Goal: Information Seeking & Learning: Learn about a topic

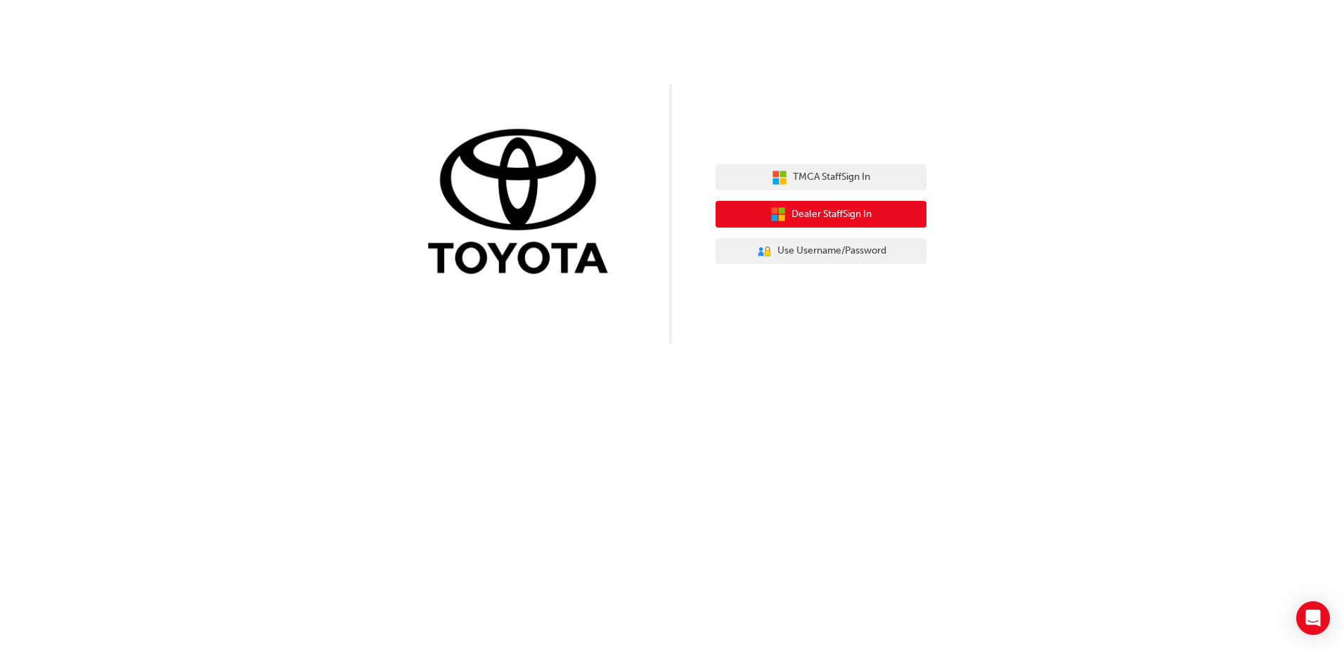
click at [844, 214] on span "Dealer Staff Sign In" at bounding box center [831, 215] width 80 height 16
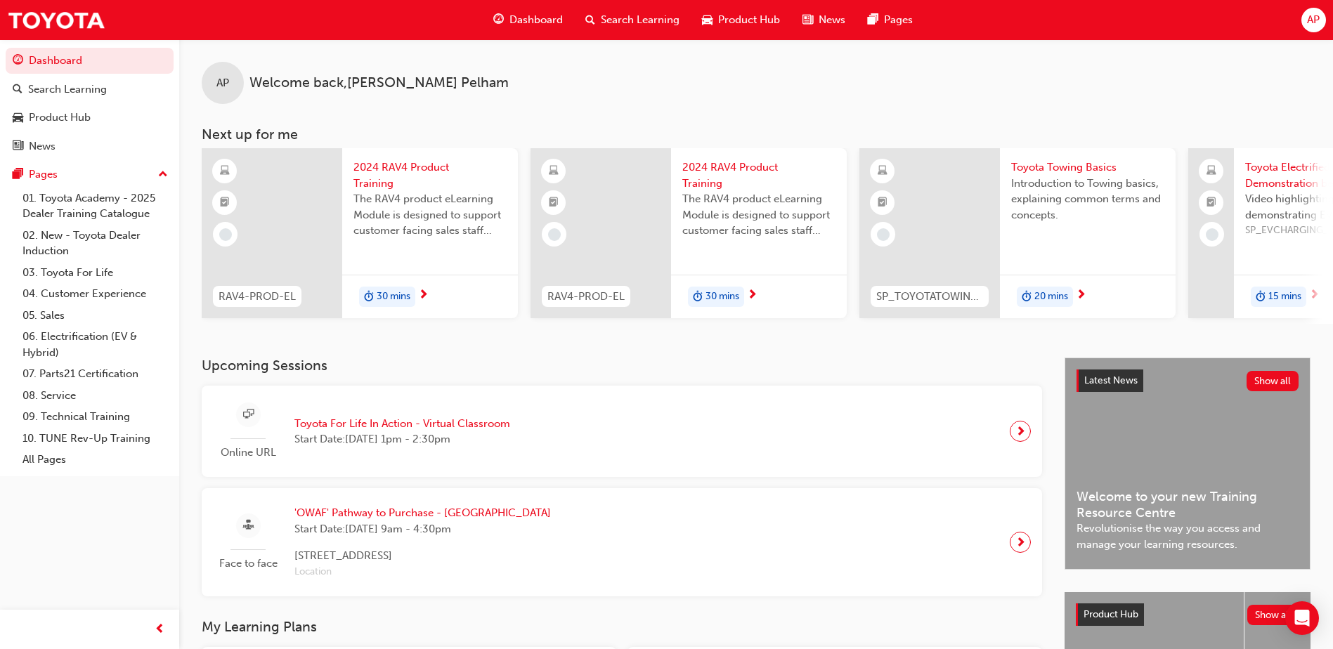
click at [795, 96] on div "AP Welcome back , [PERSON_NAME]" at bounding box center [756, 71] width 1154 height 65
click at [633, 108] on div "AP Welcome back , [PERSON_NAME] Next up for me RAV4-PROD-EL 2024 RAV4 Product T…" at bounding box center [756, 181] width 1154 height 285
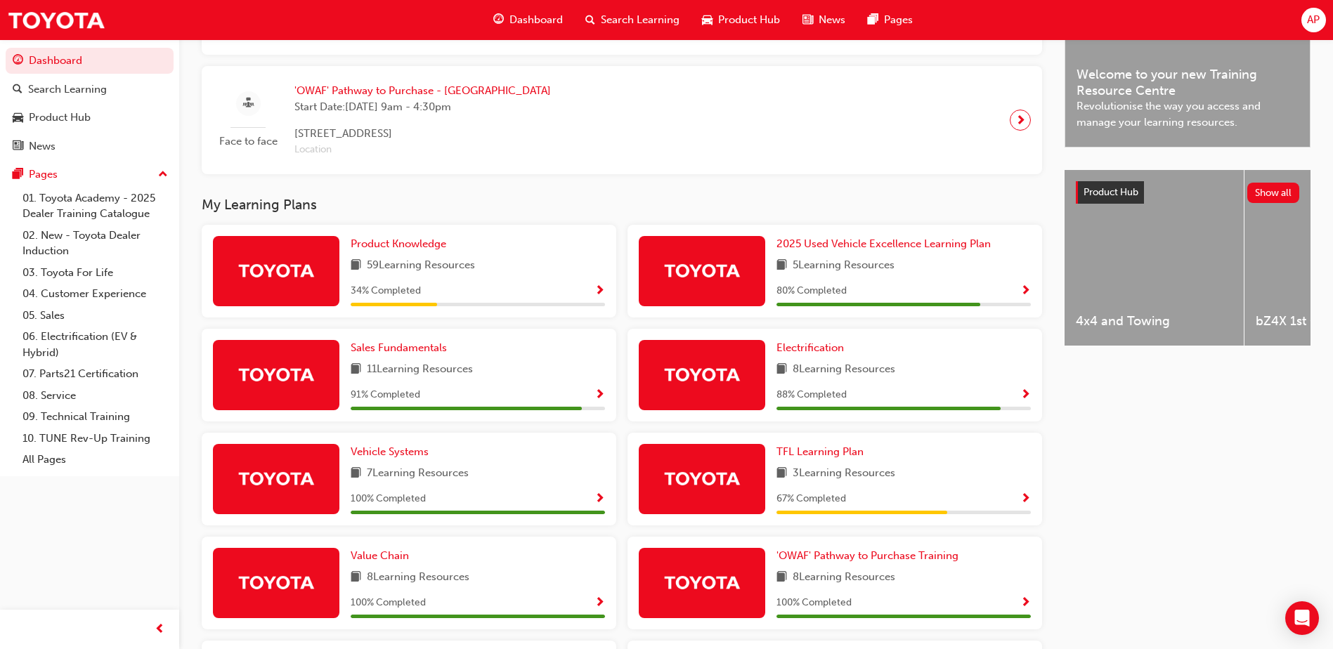
scroll to position [492, 0]
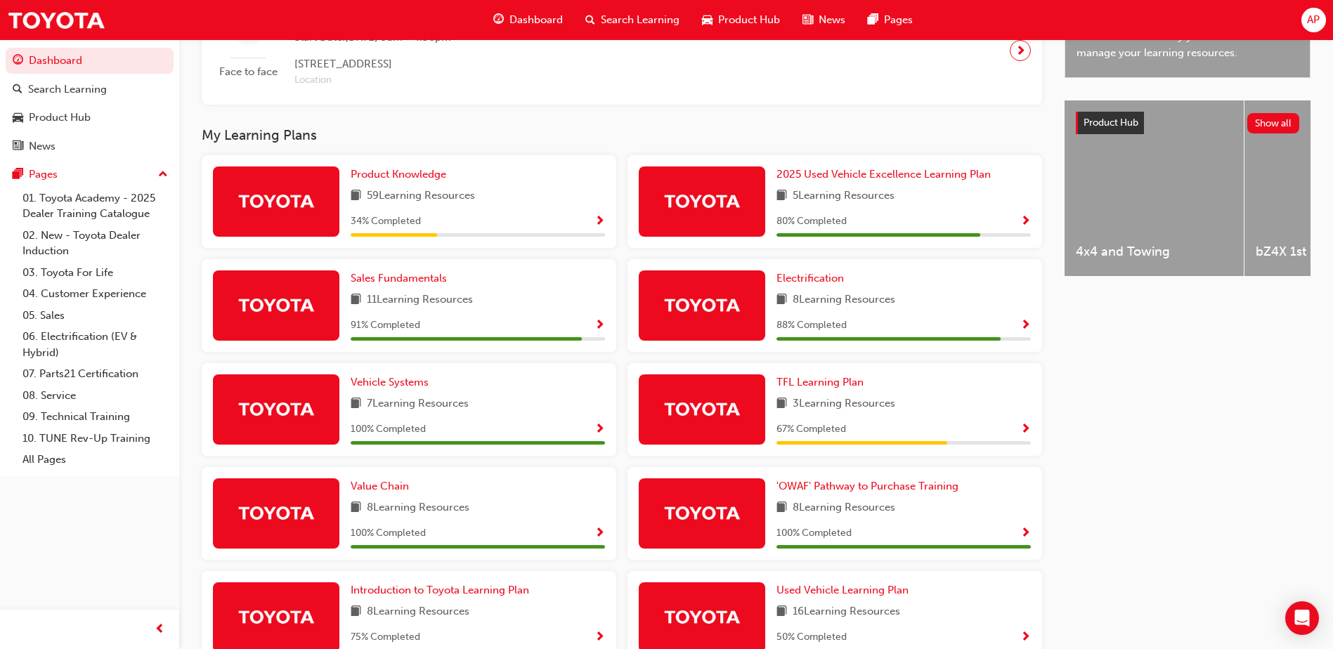
click at [600, 228] on span "Show Progress" at bounding box center [600, 222] width 11 height 13
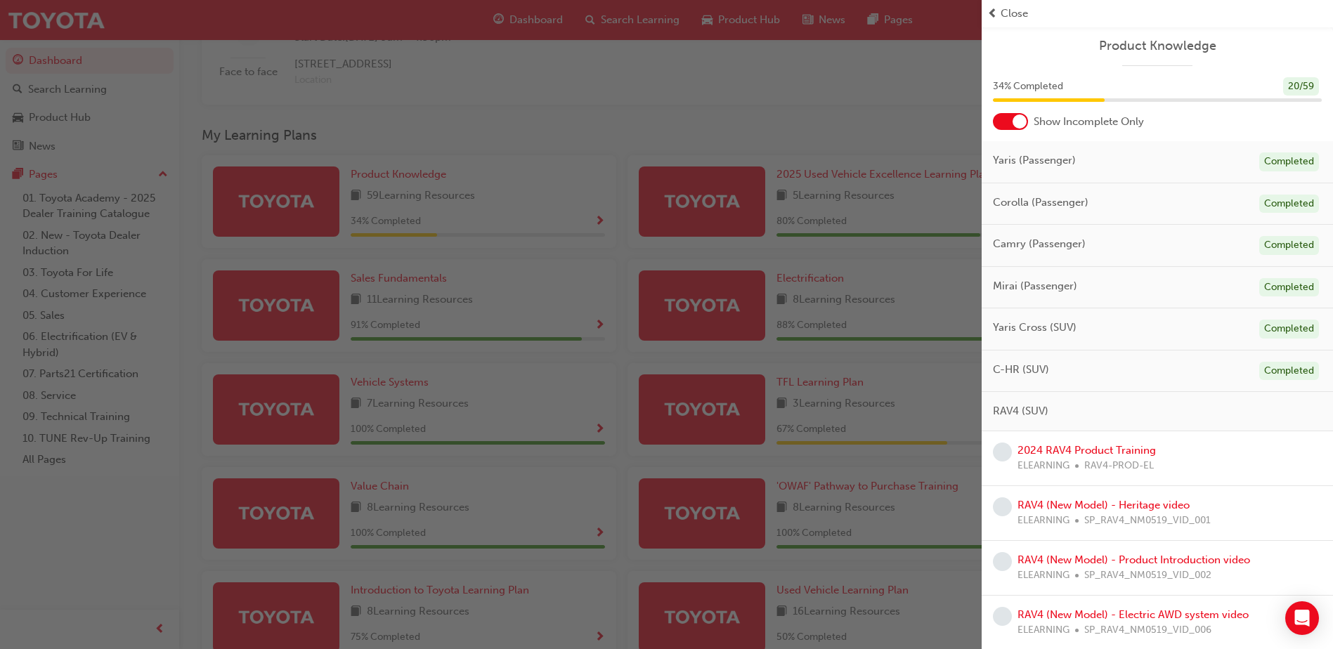
click at [711, 86] on div "button" at bounding box center [491, 324] width 982 height 649
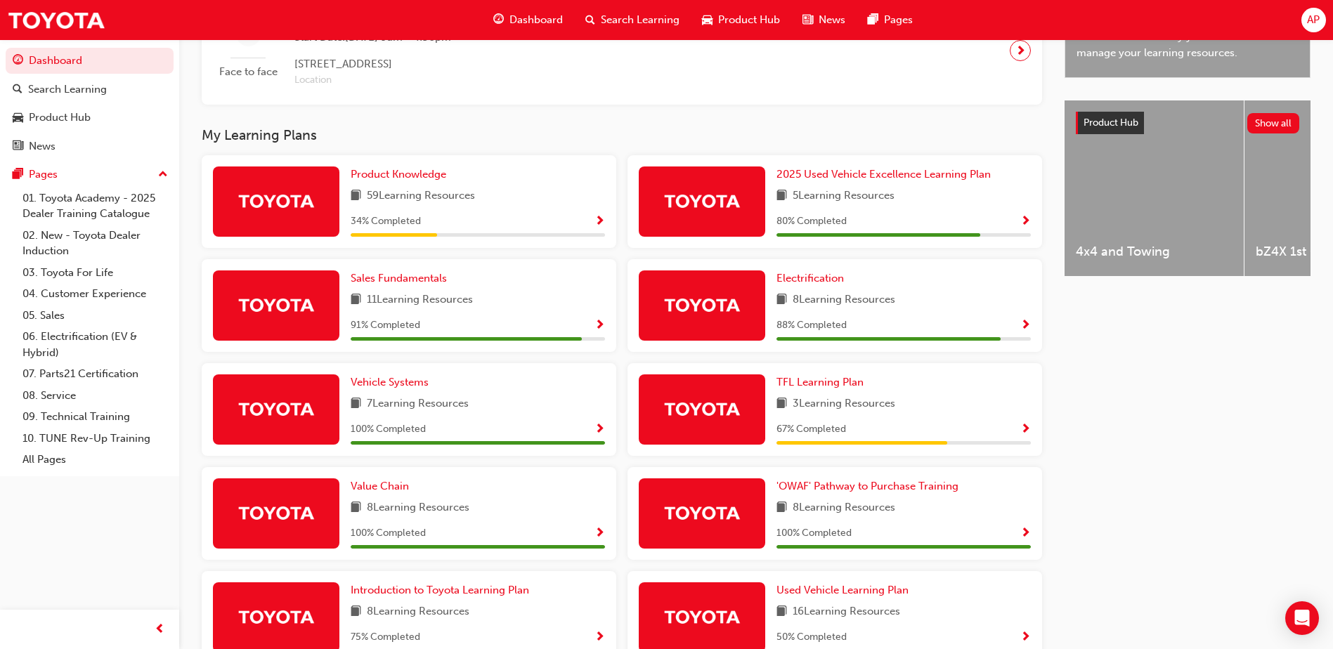
click at [601, 227] on span "Show Progress" at bounding box center [600, 222] width 11 height 13
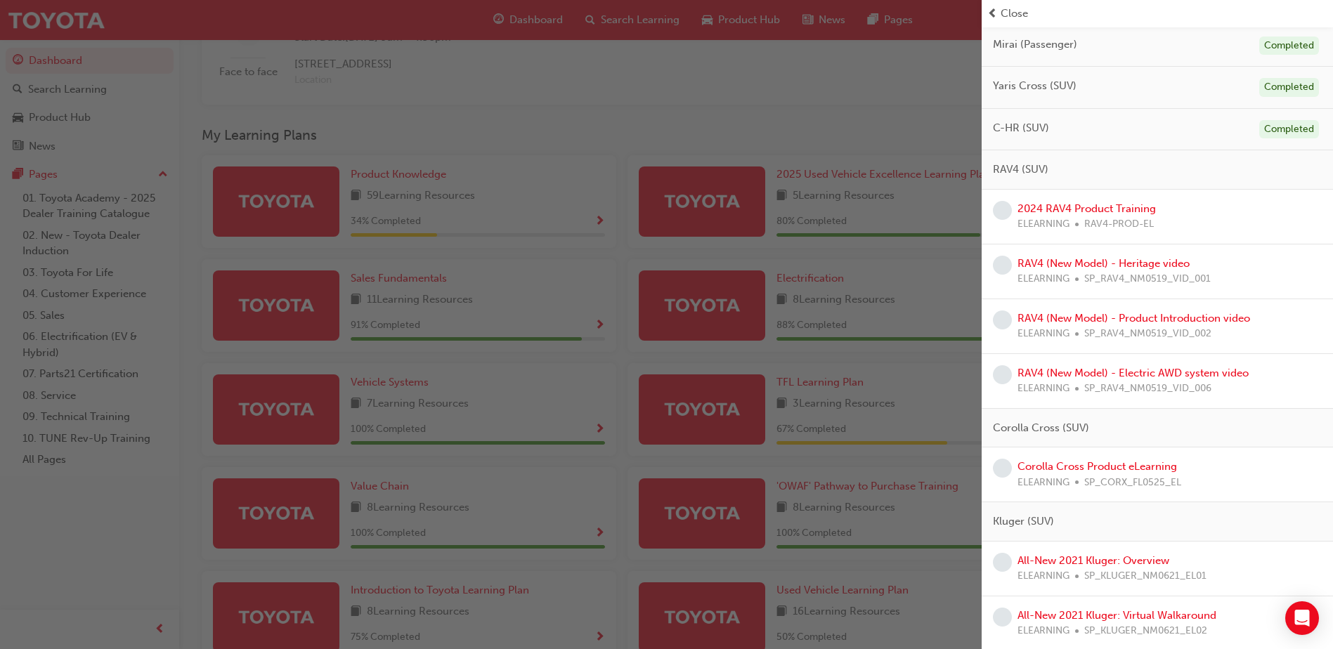
scroll to position [281, 0]
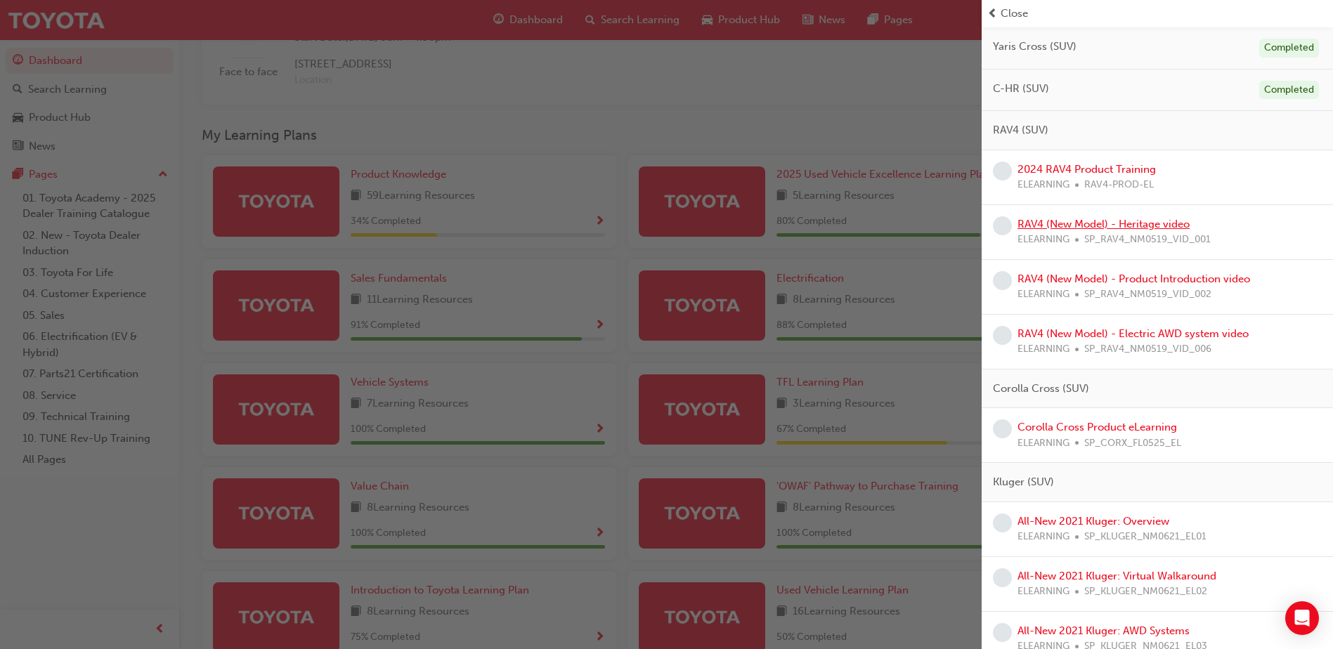
click at [1136, 228] on link "RAV4 (New Model) - Heritage video" at bounding box center [1104, 224] width 172 height 13
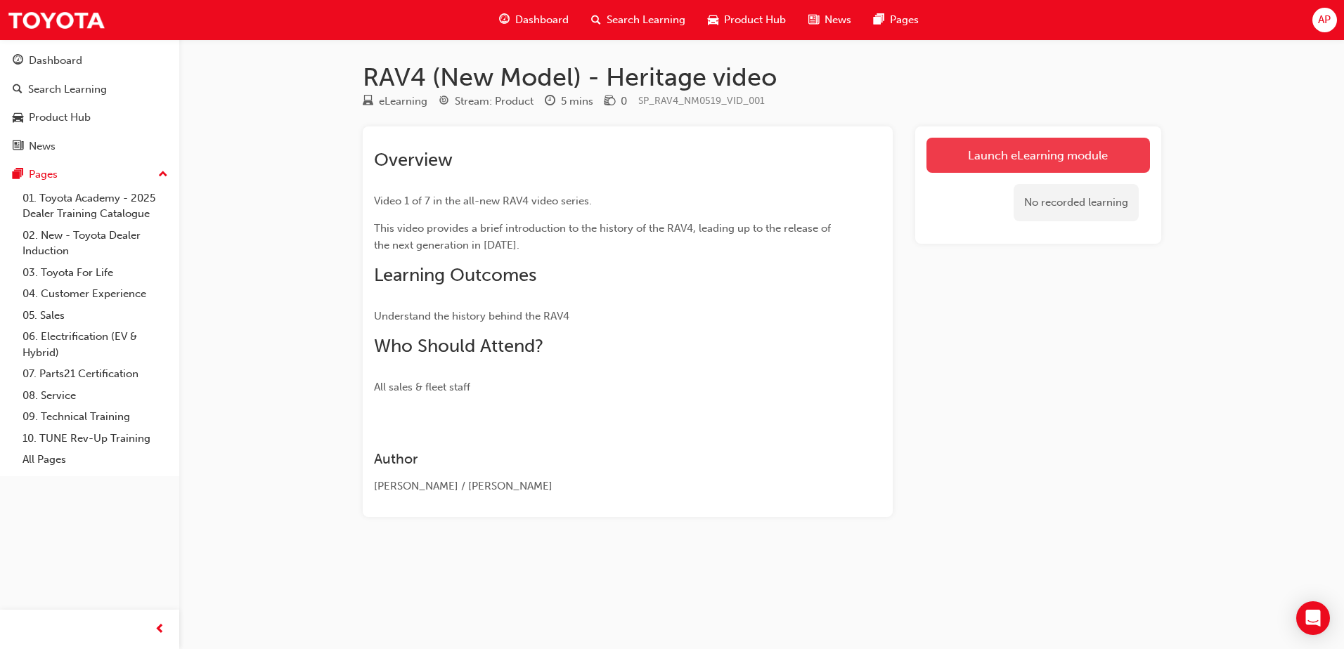
click at [1066, 155] on link "Launch eLearning module" at bounding box center [1038, 155] width 224 height 35
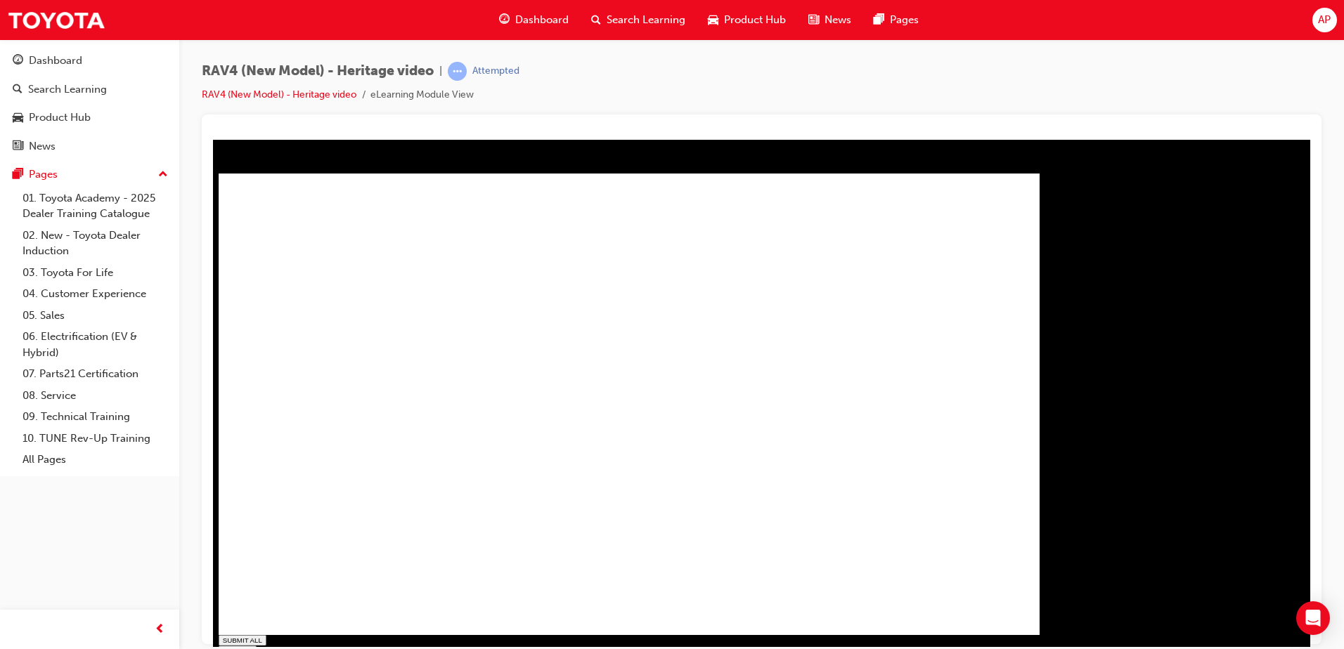
type input "0.015"
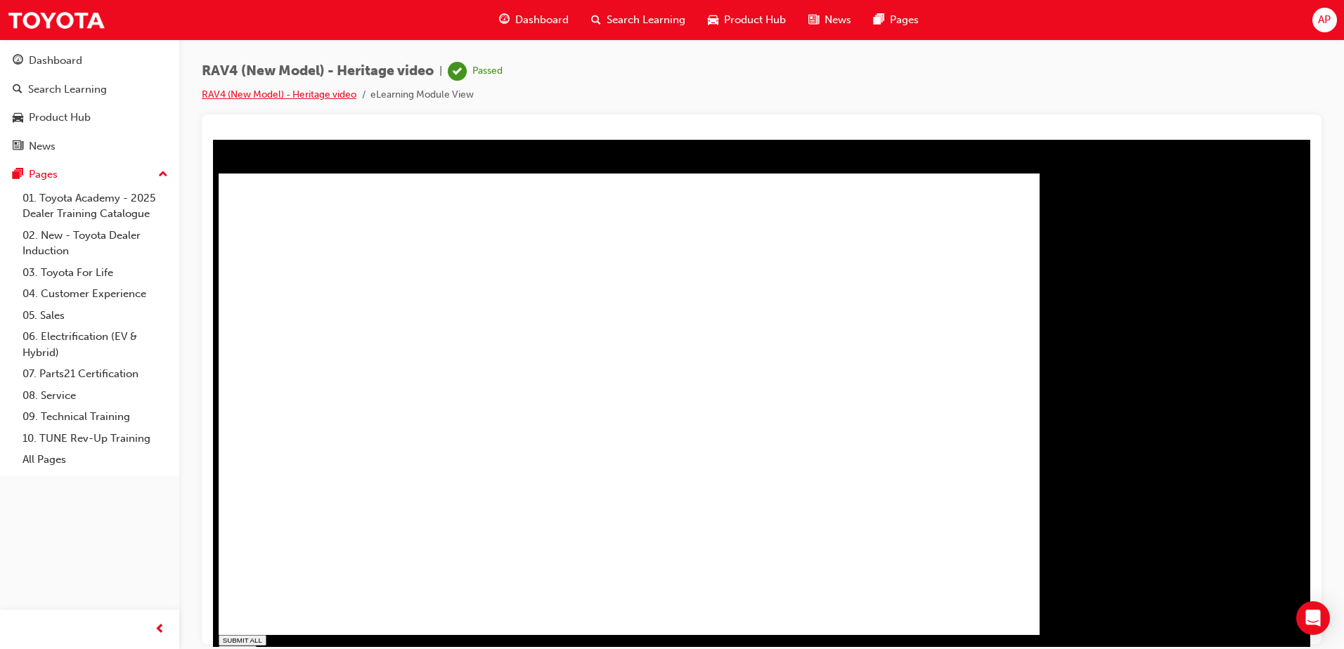
click at [278, 95] on link "RAV4 (New Model) - Heritage video" at bounding box center [279, 95] width 155 height 12
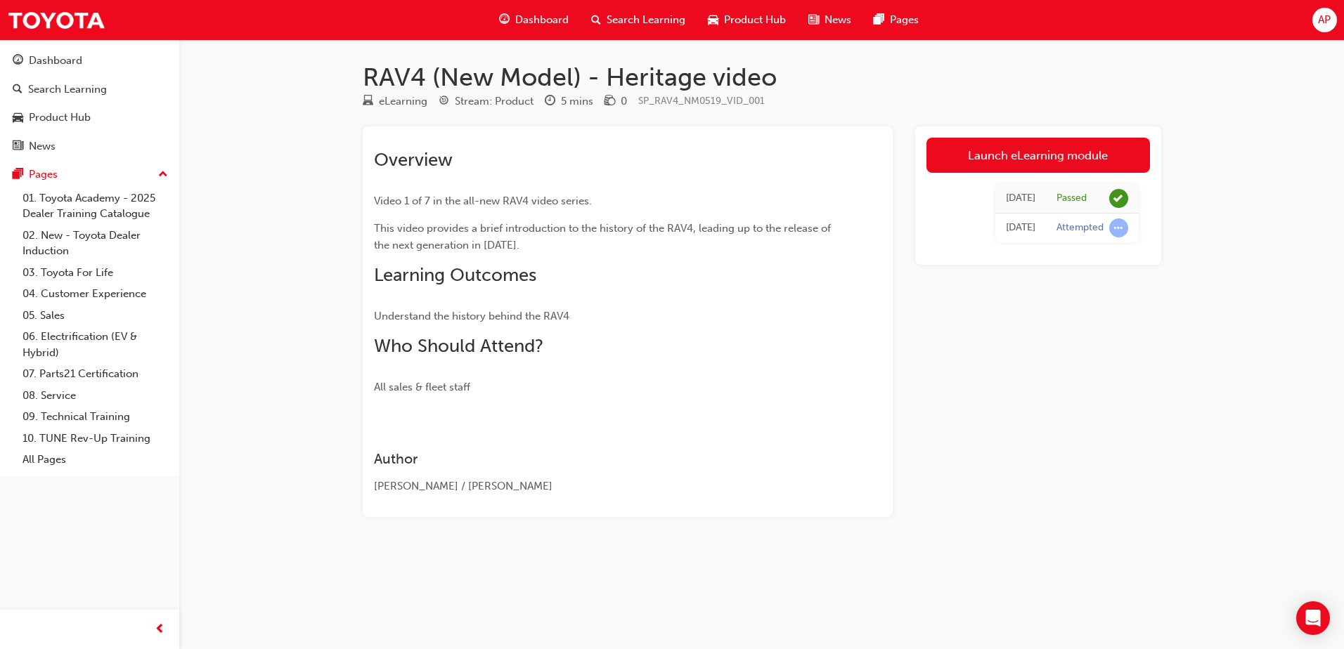
click at [543, 32] on div "Dashboard" at bounding box center [534, 20] width 92 height 29
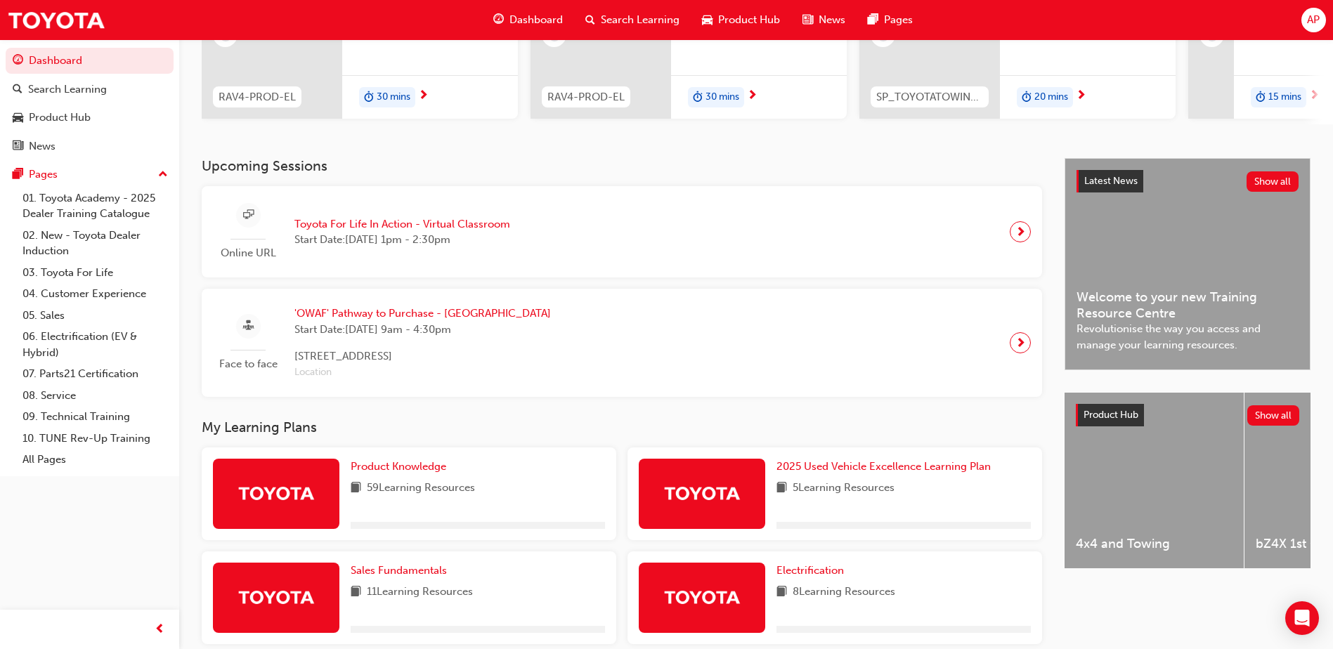
scroll to position [422, 0]
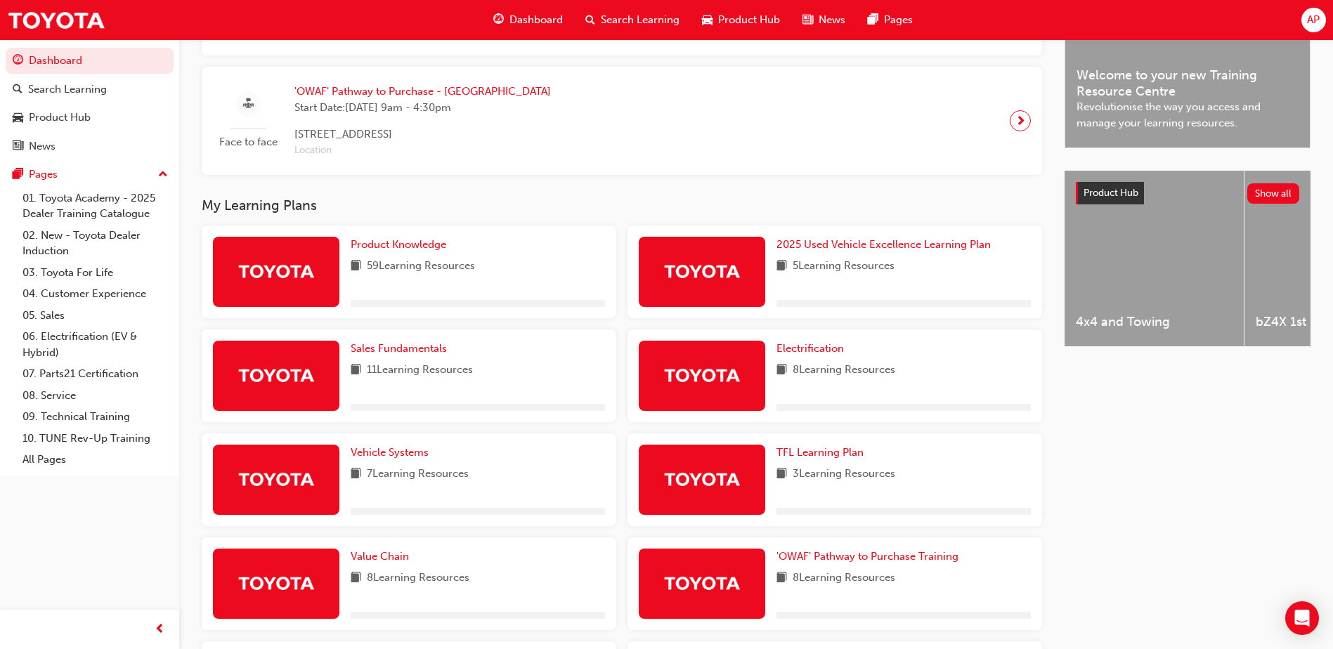
click at [589, 276] on div "59 Learning Resources" at bounding box center [478, 267] width 254 height 18
click at [425, 251] on span "Product Knowledge" at bounding box center [399, 244] width 96 height 13
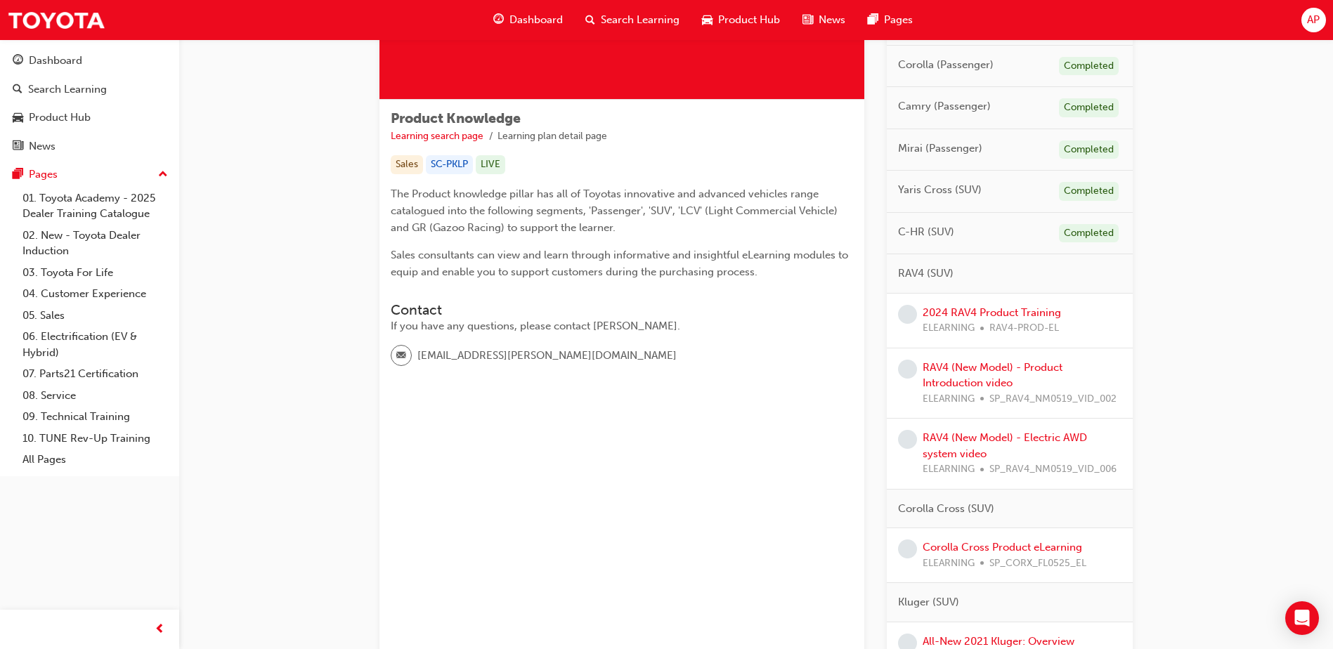
scroll to position [211, 0]
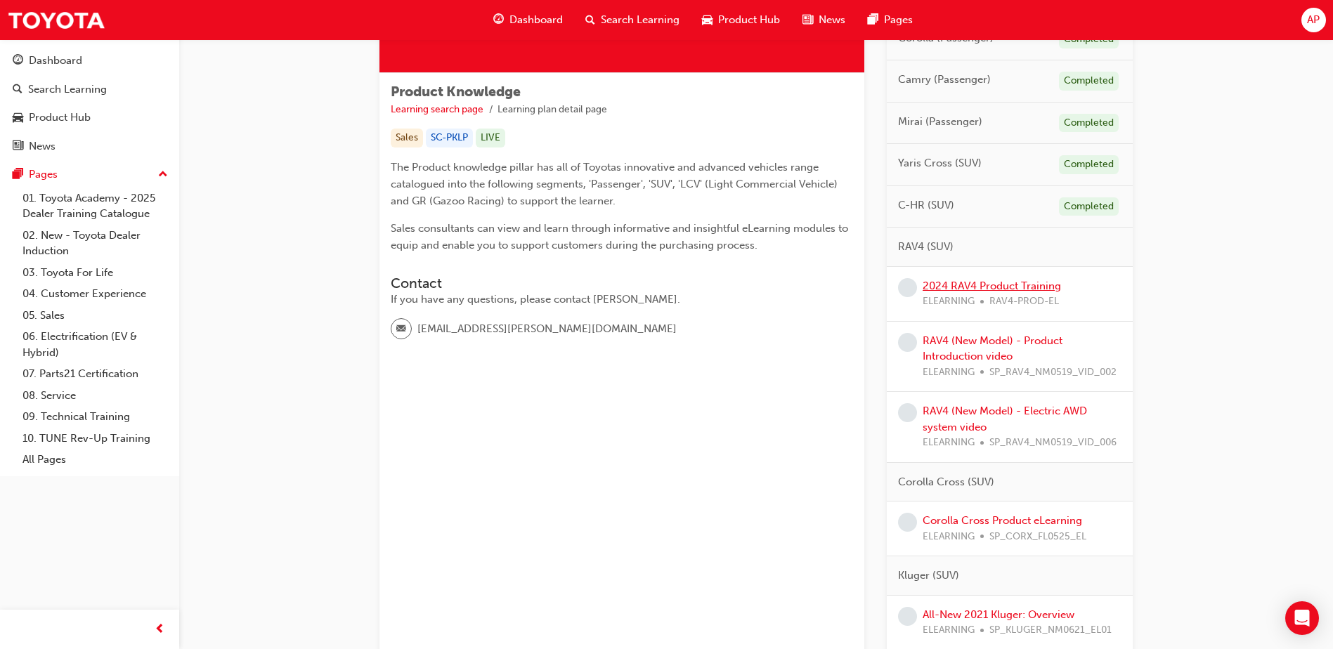
click at [1004, 284] on link "2024 RAV4 Product Training" at bounding box center [992, 286] width 138 height 13
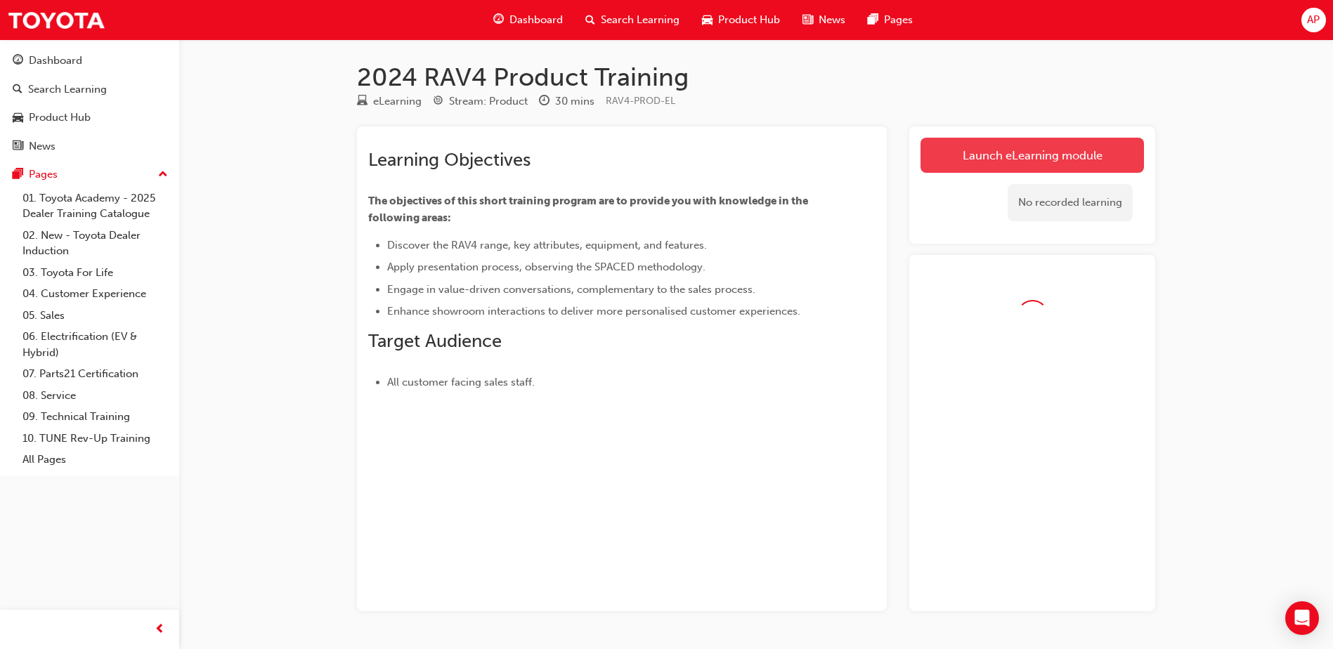
click at [1002, 156] on link "Launch eLearning module" at bounding box center [1033, 155] width 224 height 35
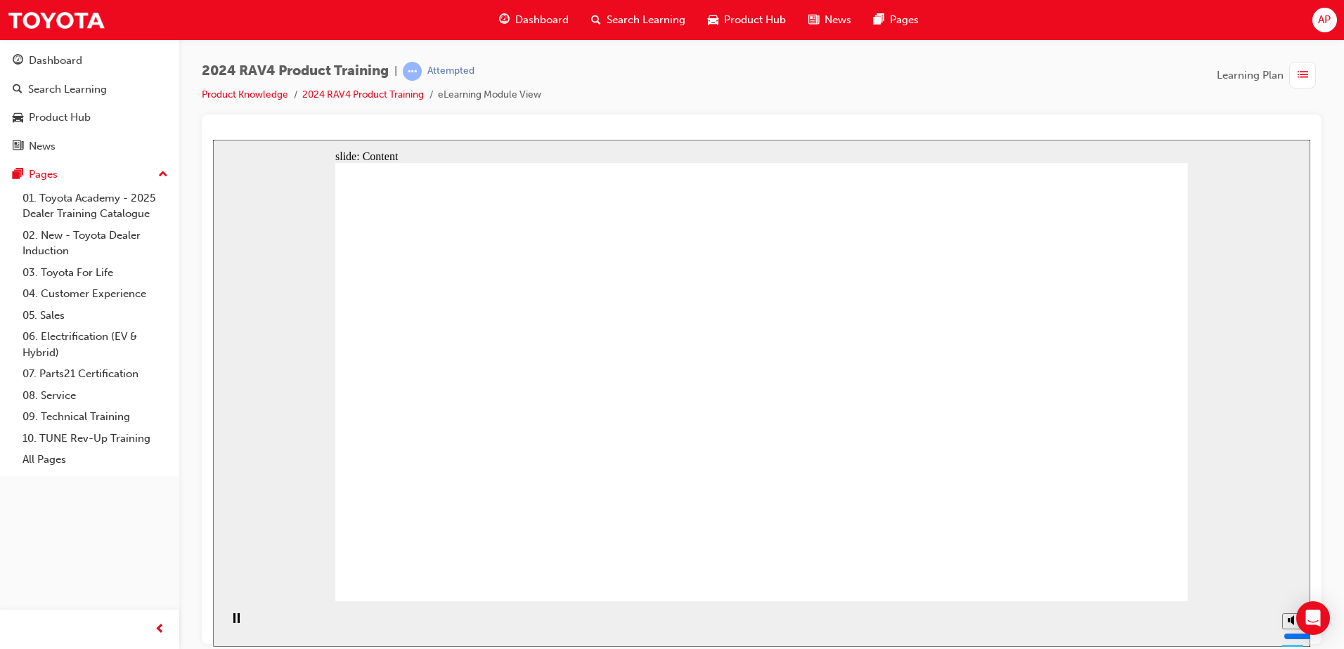
click at [1120, 75] on div "2024 RAV4 Product Training | Attempted Product Knowledge 2024 RAV4 Product Trai…" at bounding box center [762, 88] width 1120 height 53
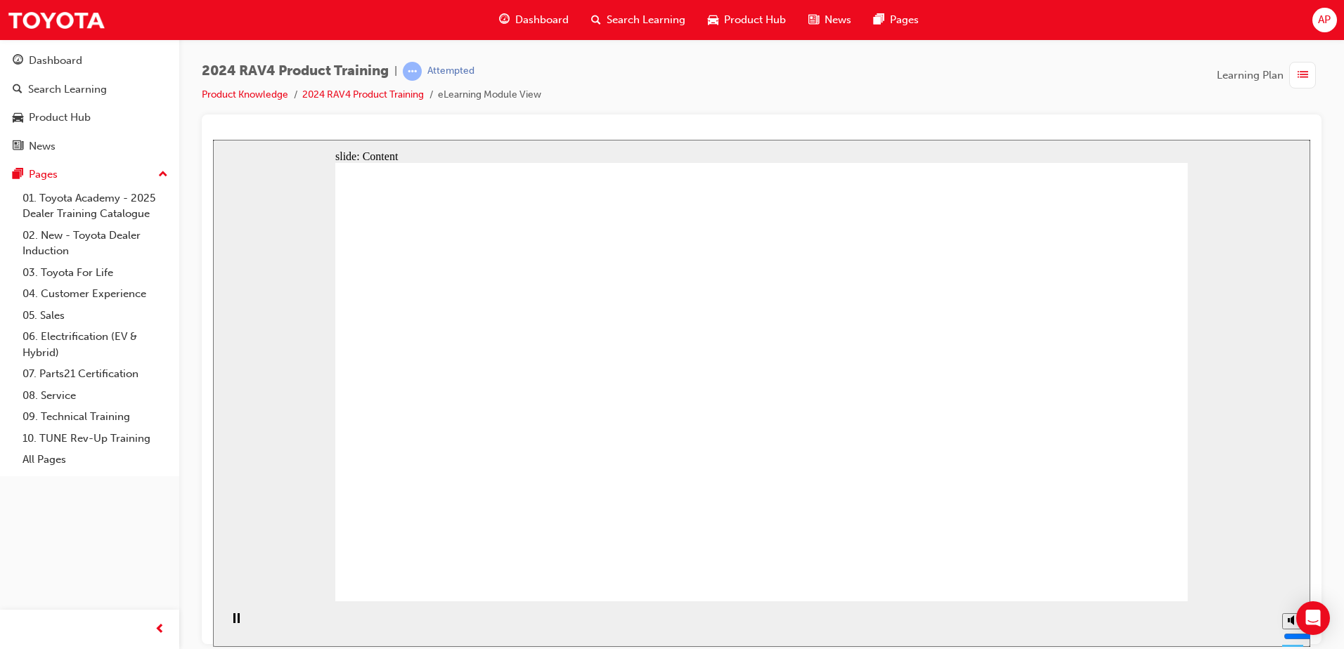
drag, startPoint x: 1073, startPoint y: 575, endPoint x: 1126, endPoint y: 569, distance: 53.0
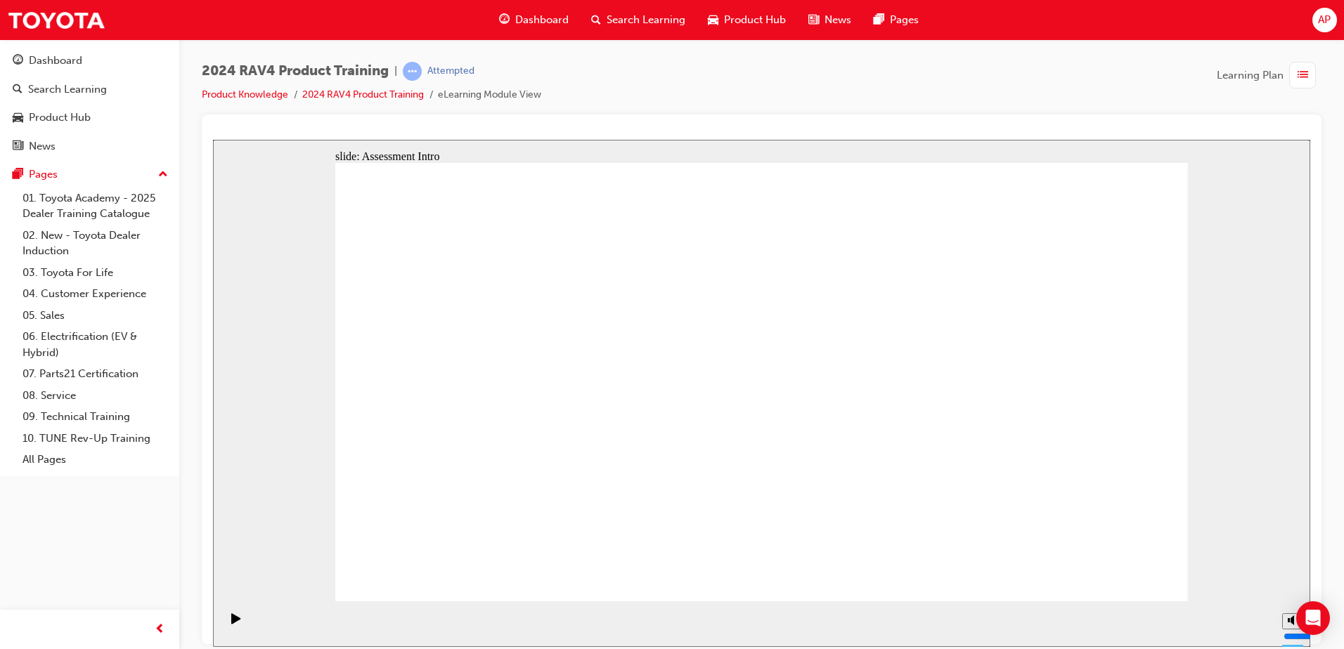
radio input "true"
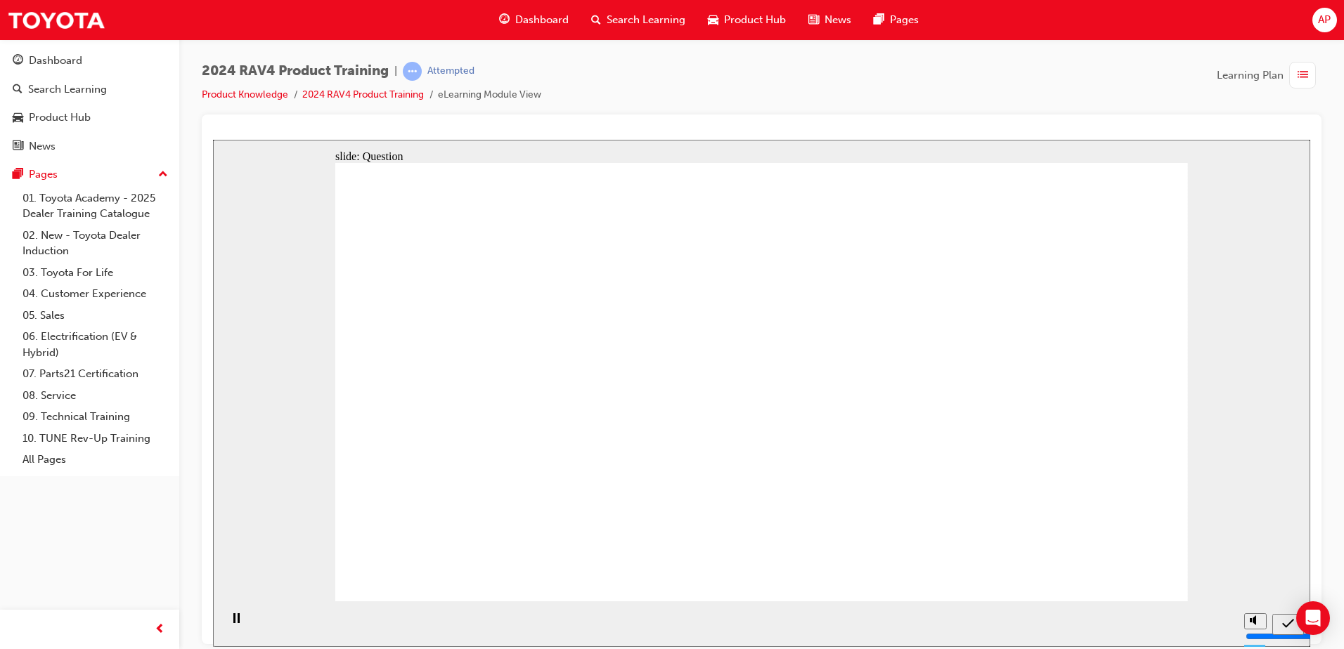
radio input "true"
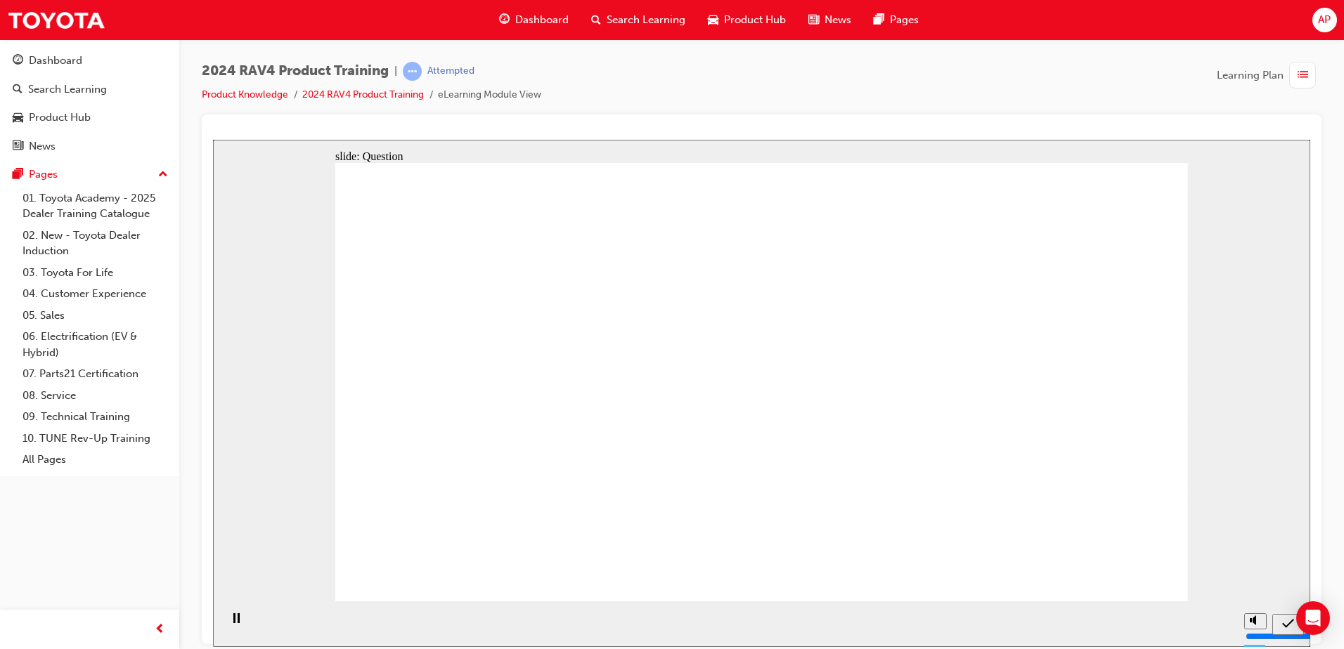
radio input "true"
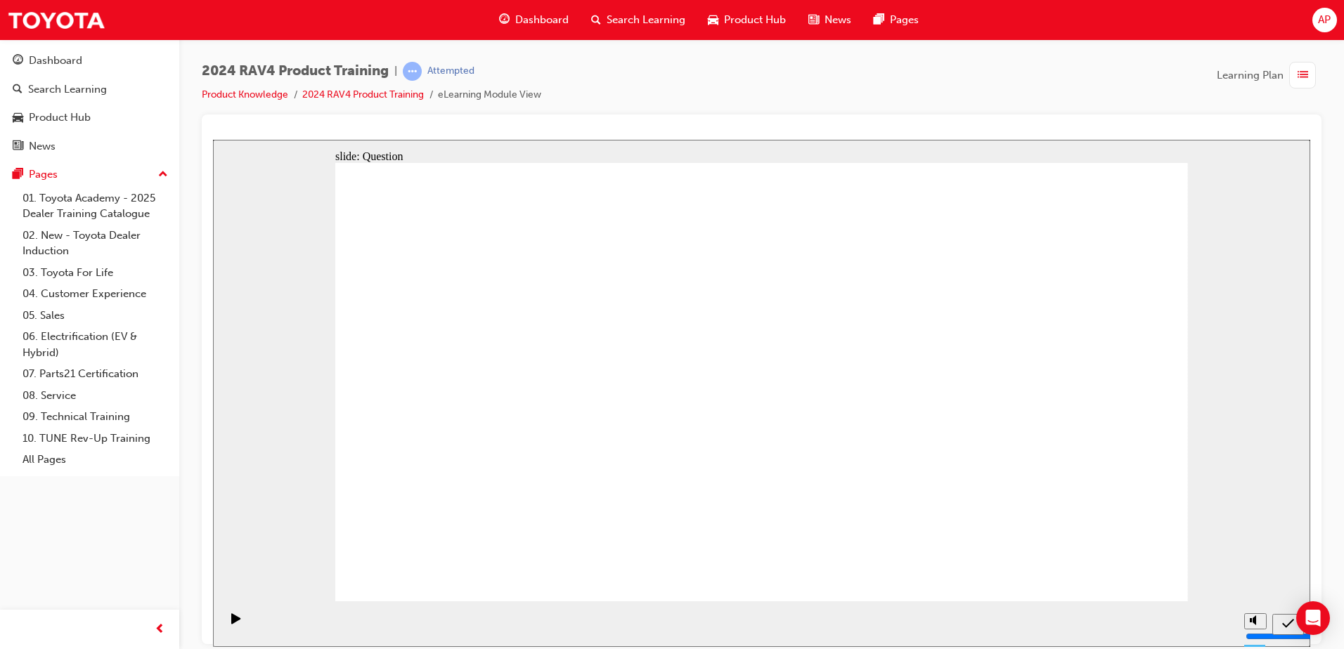
drag, startPoint x: 533, startPoint y: 509, endPoint x: 450, endPoint y: 413, distance: 127.5
drag, startPoint x: 474, startPoint y: 334, endPoint x: 502, endPoint y: 491, distance: 159.9
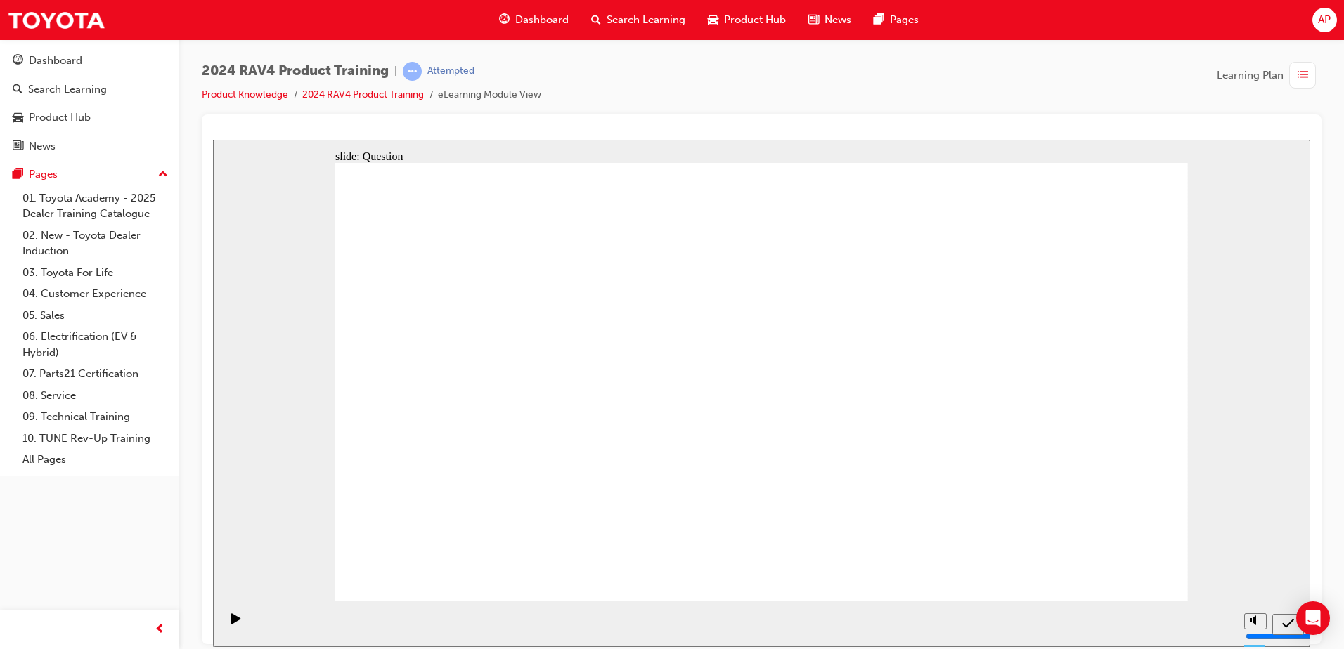
drag, startPoint x: 1002, startPoint y: 332, endPoint x: 652, endPoint y: 474, distance: 377.3
drag, startPoint x: 537, startPoint y: 461, endPoint x: 843, endPoint y: 490, distance: 307.1
drag, startPoint x: 670, startPoint y: 337, endPoint x: 987, endPoint y: 493, distance: 353.3
drag, startPoint x: 890, startPoint y: 375, endPoint x: 538, endPoint y: 529, distance: 383.6
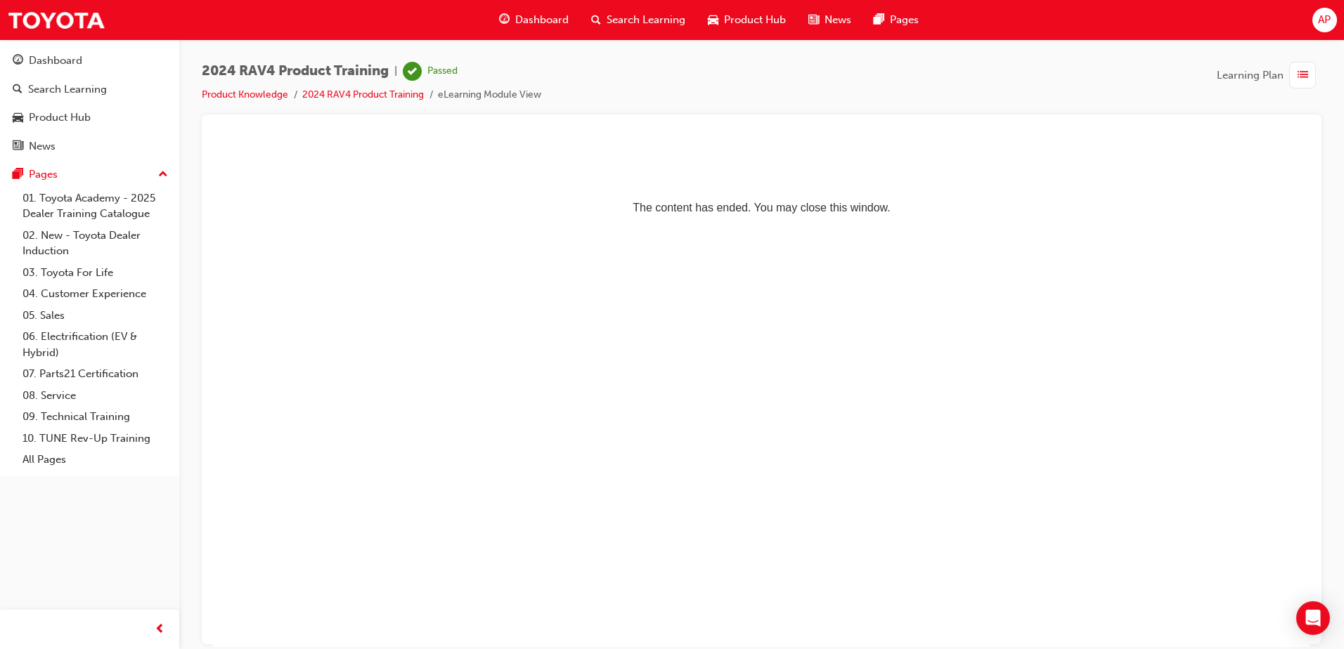
click at [522, 15] on span "Dashboard" at bounding box center [541, 20] width 53 height 16
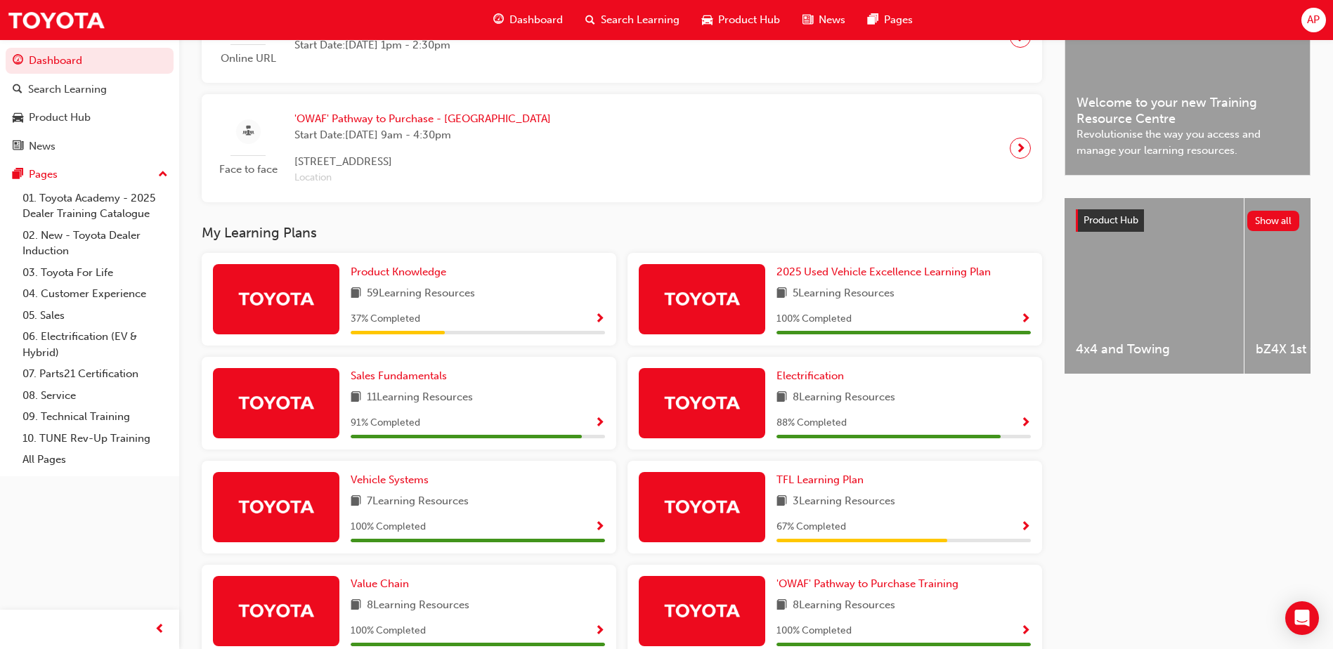
scroll to position [581, 0]
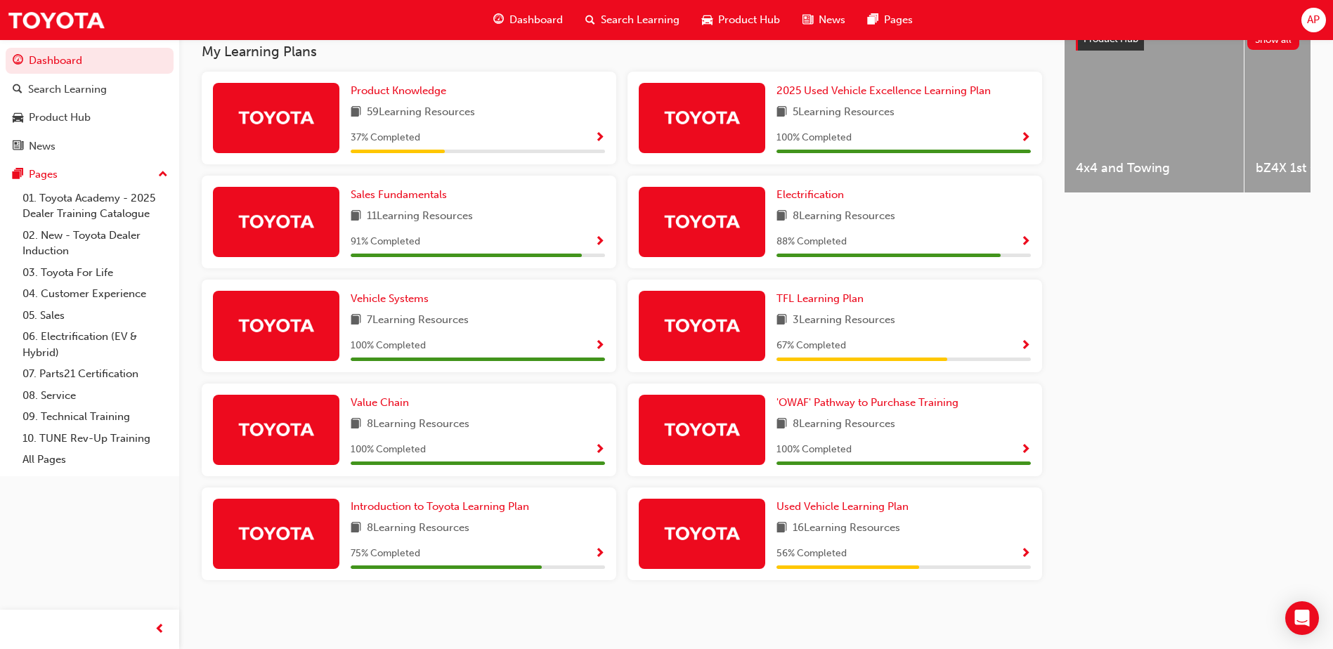
click at [595, 134] on span "Show Progress" at bounding box center [600, 138] width 11 height 13
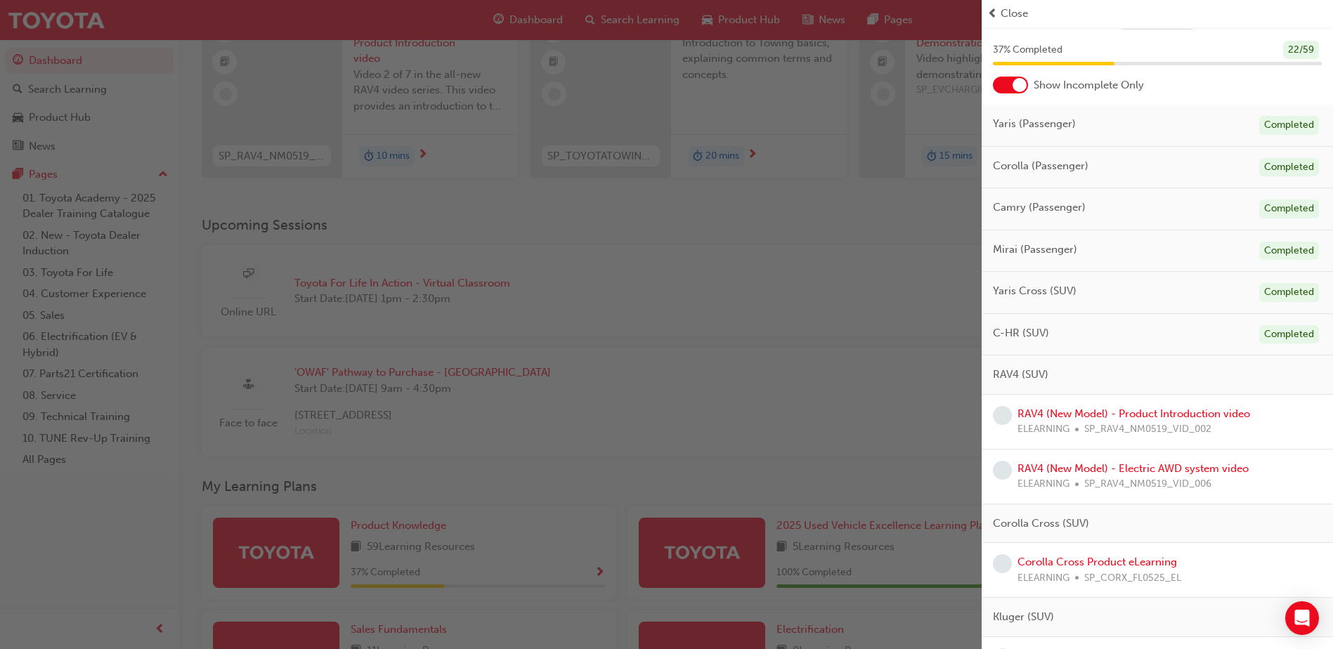
scroll to position [70, 0]
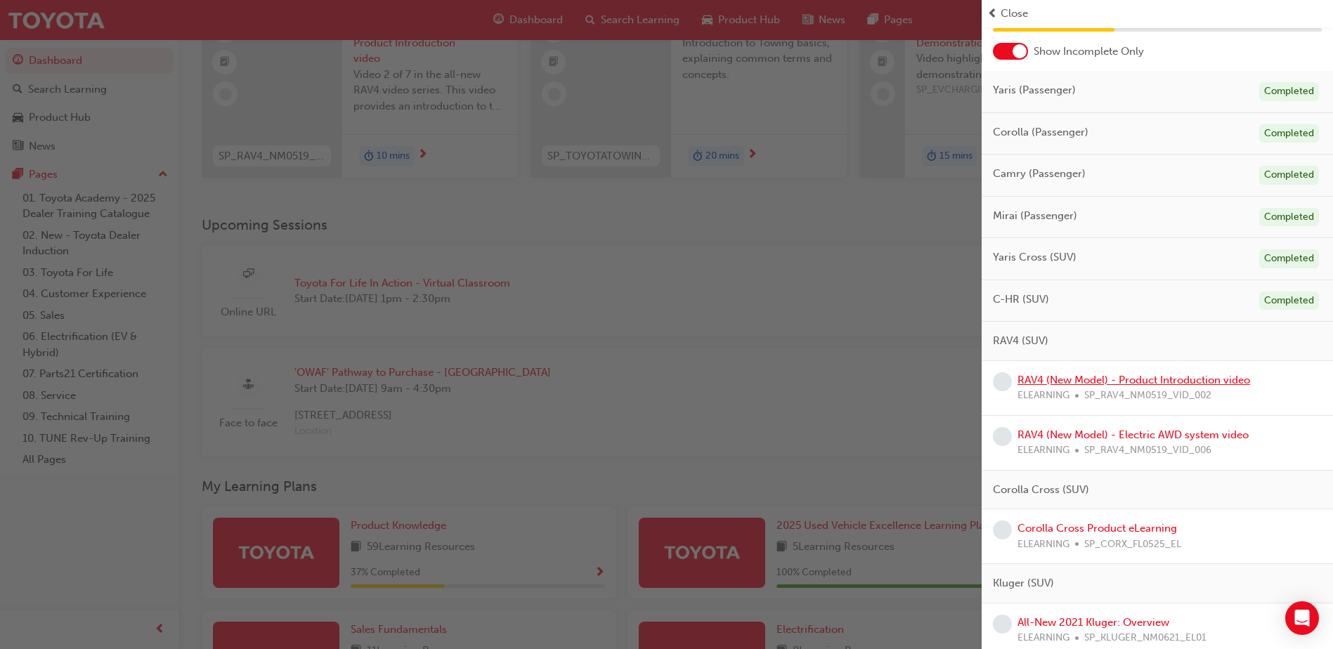
click at [1136, 374] on link "RAV4 (New Model) - Product Introduction video" at bounding box center [1134, 380] width 233 height 13
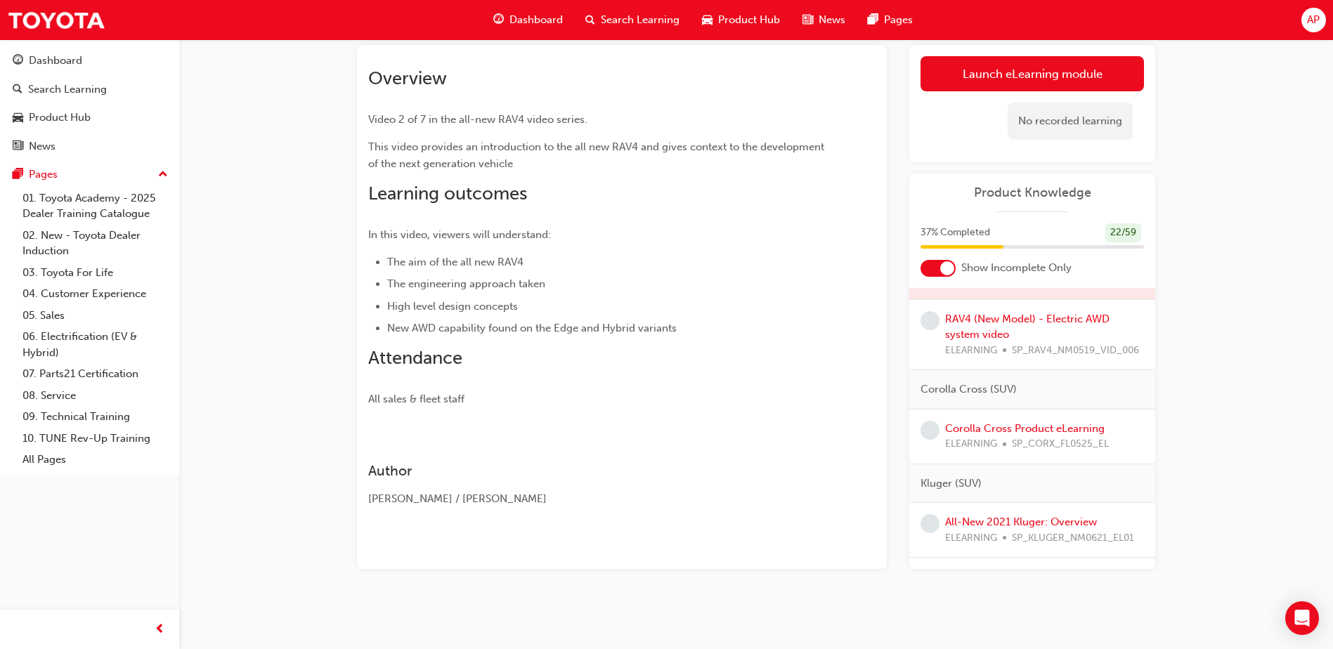
scroll to position [351, 0]
click at [998, 77] on link "Launch eLearning module" at bounding box center [1033, 73] width 224 height 35
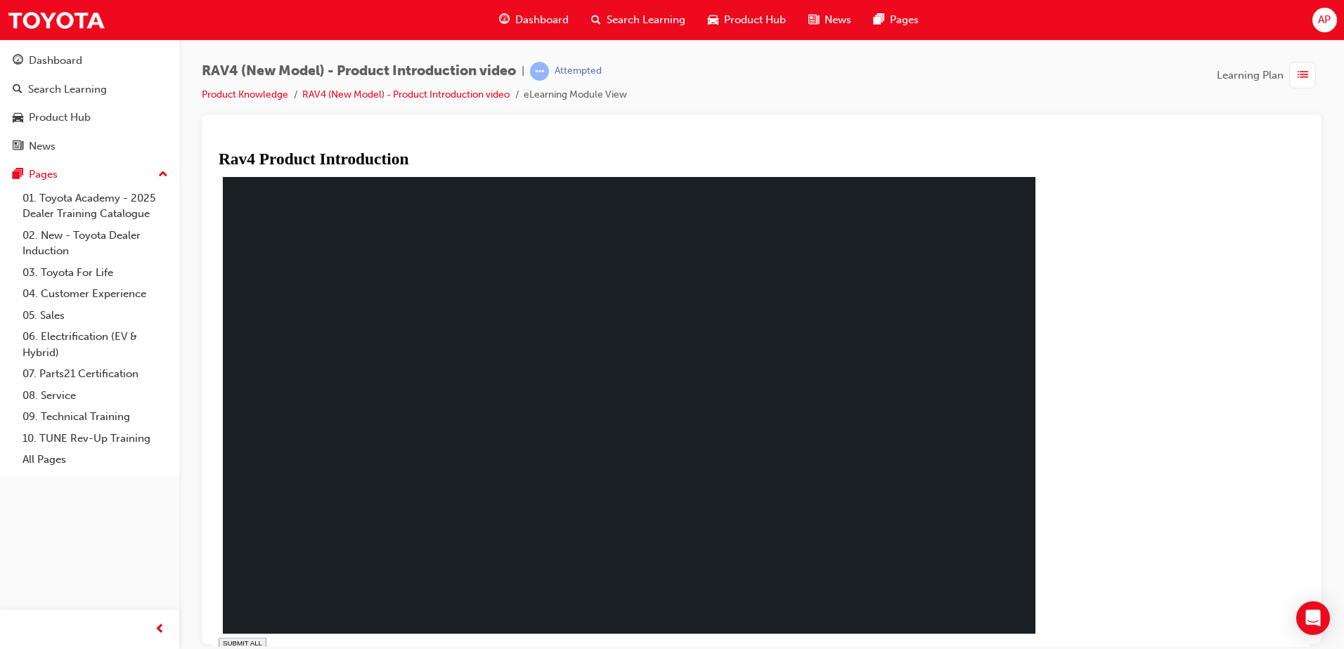
type input "0.115"
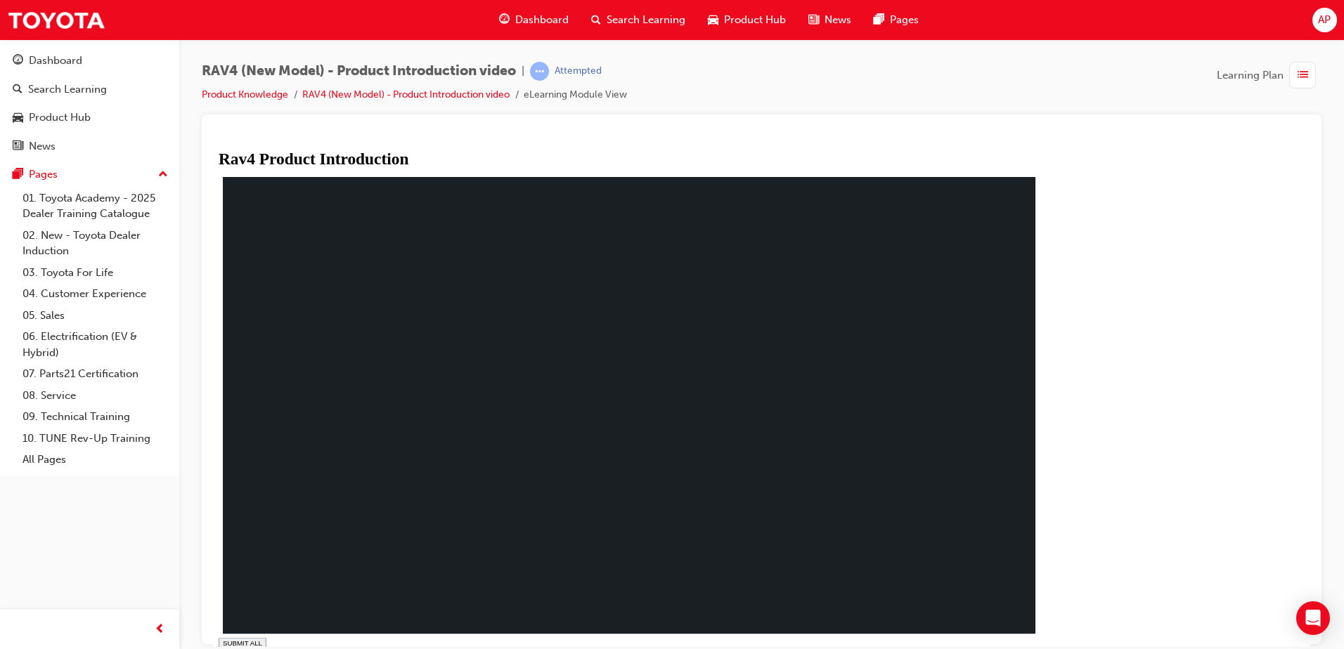
drag, startPoint x: 529, startPoint y: 348, endPoint x: 532, endPoint y: 366, distance: 18.6
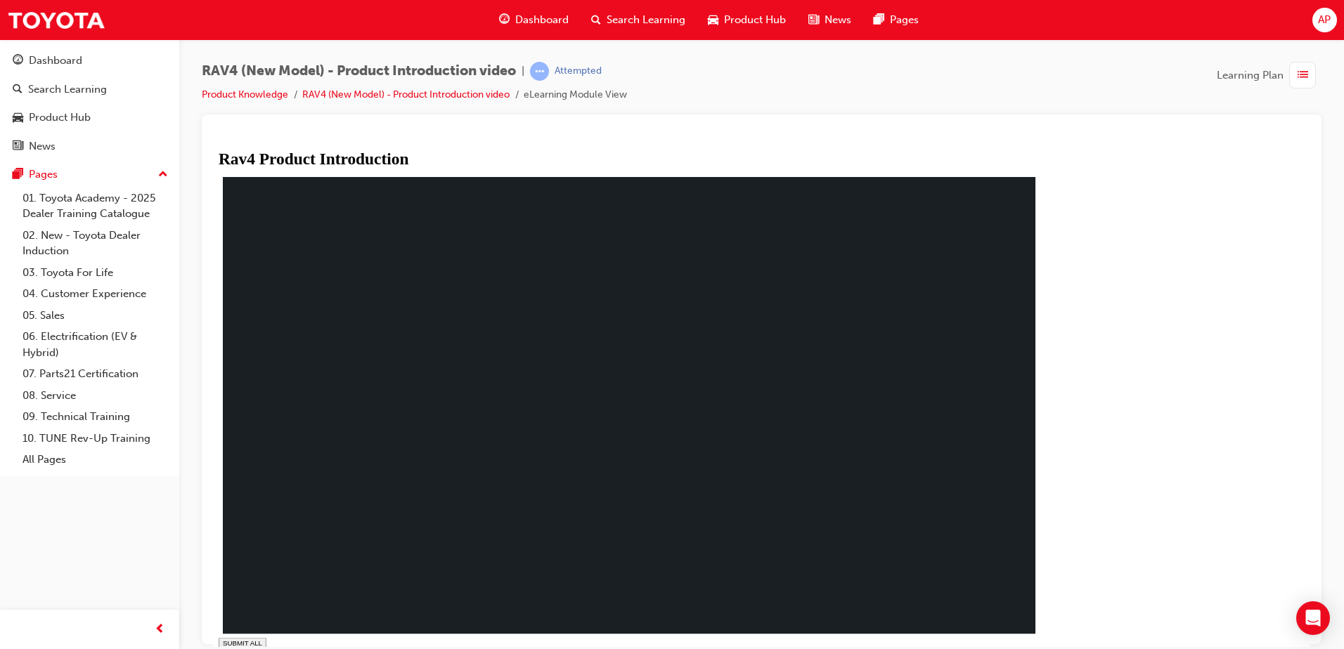
click at [486, 507] on rect at bounding box center [629, 405] width 812 height 457
click at [490, 505] on rect at bounding box center [629, 405] width 812 height 457
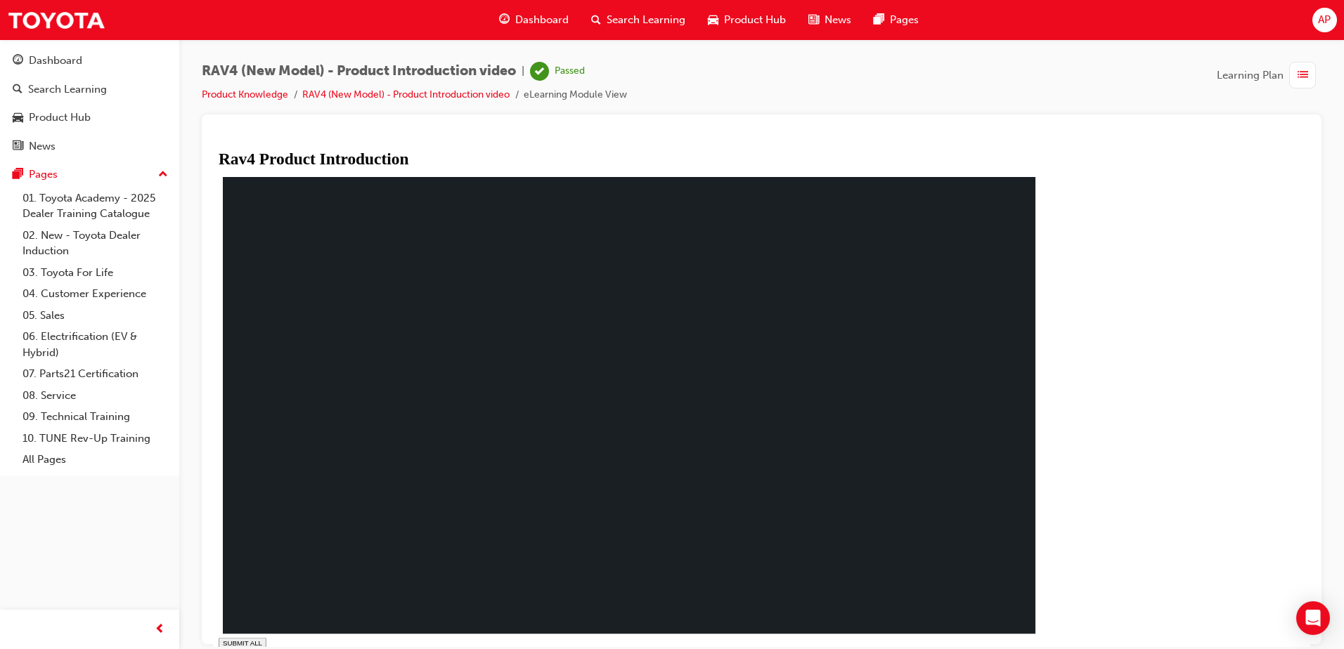
click at [545, 12] on span "Dashboard" at bounding box center [541, 20] width 53 height 16
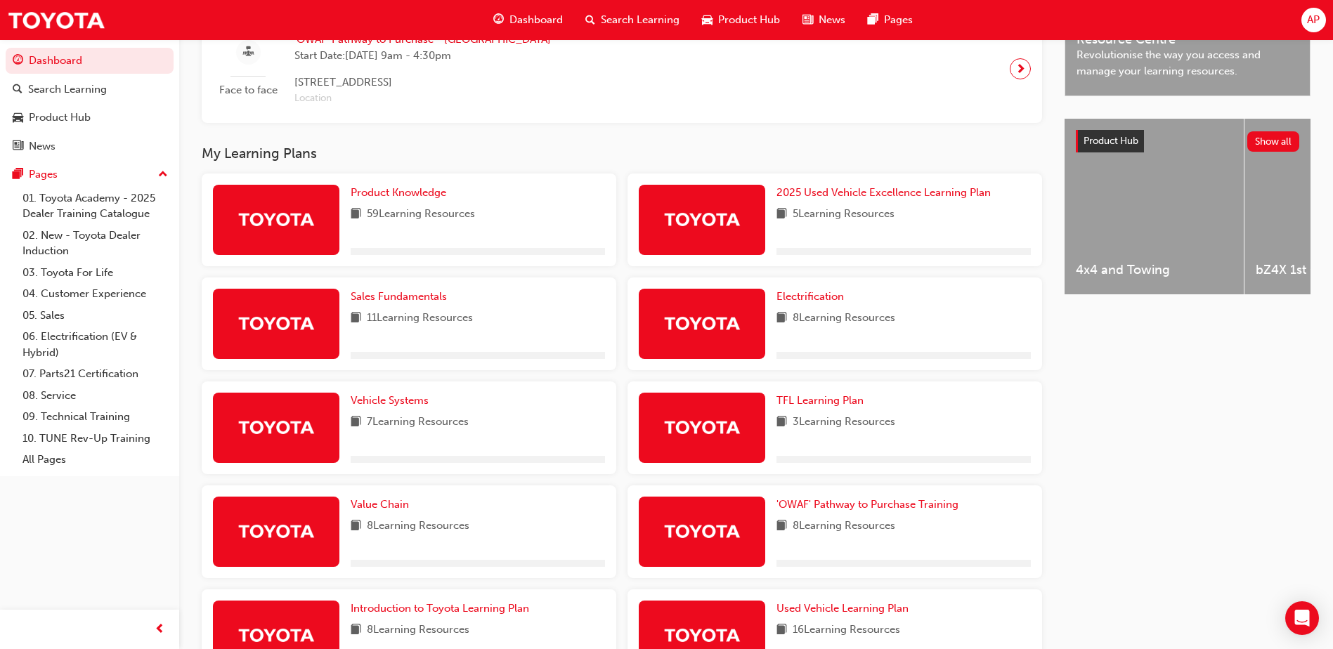
scroll to position [492, 0]
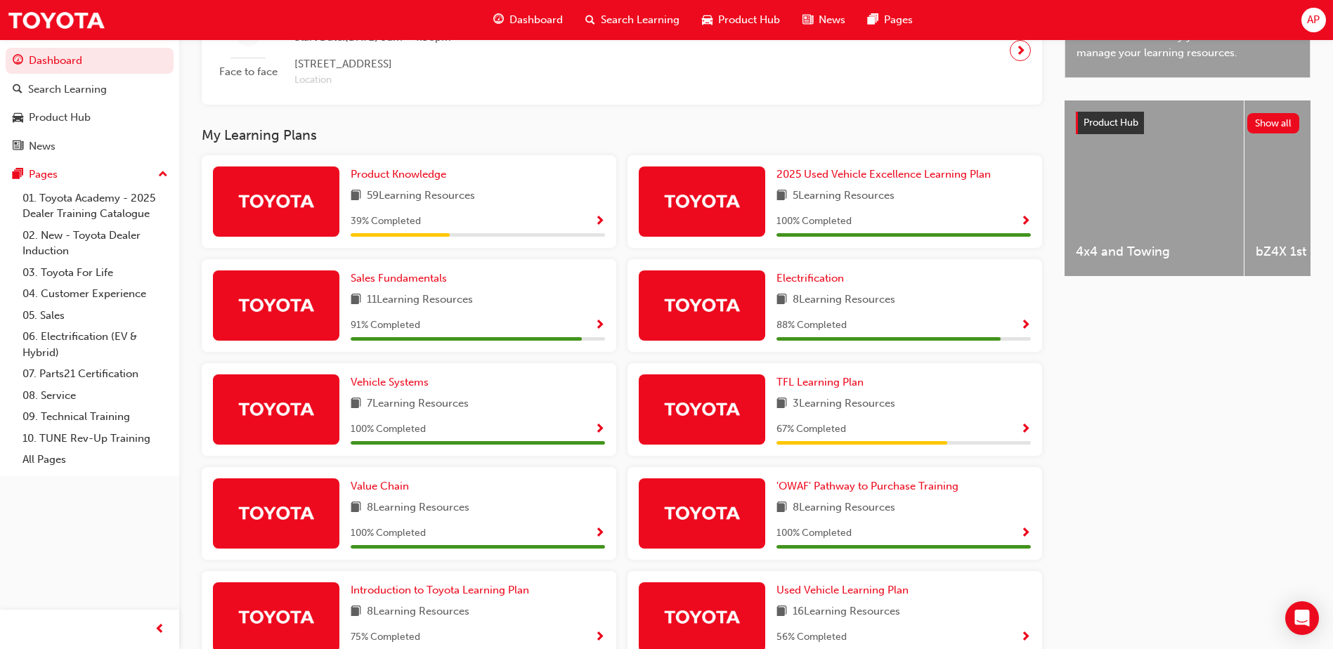
click at [614, 227] on div "Product Knowledge 59 Learning Resources 39 % Completed" at bounding box center [409, 201] width 415 height 93
click at [602, 226] on span "Show Progress" at bounding box center [600, 222] width 11 height 13
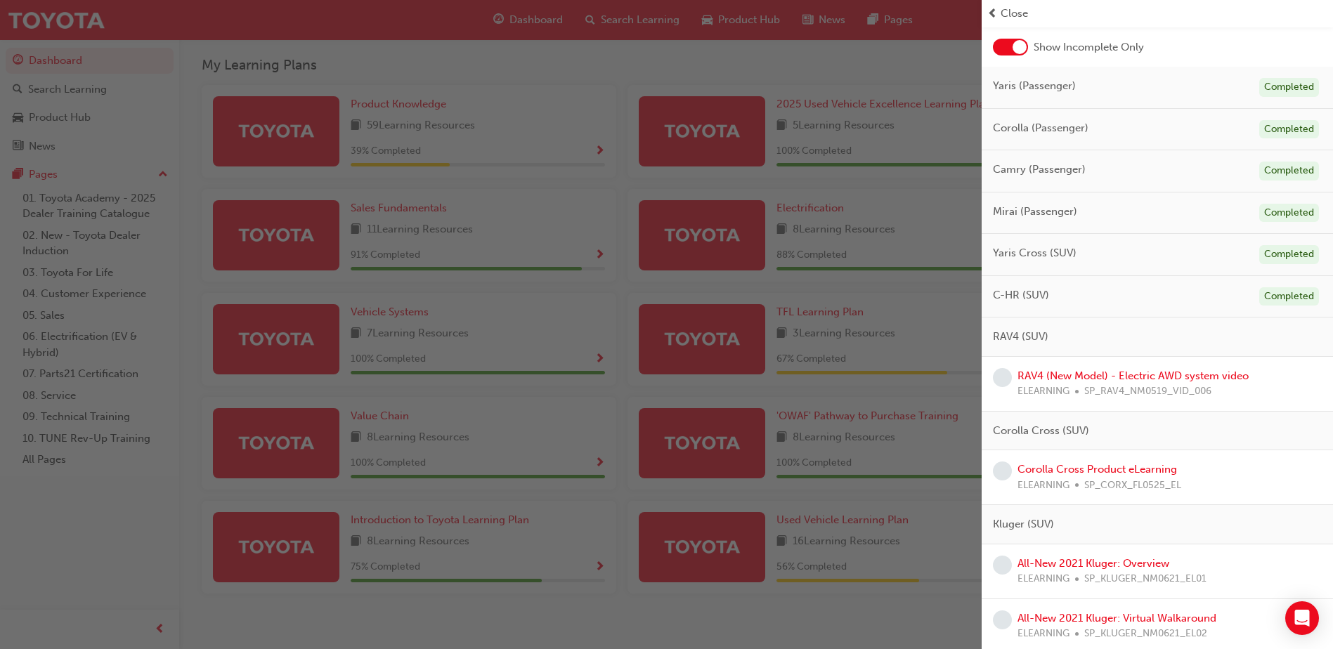
scroll to position [141, 0]
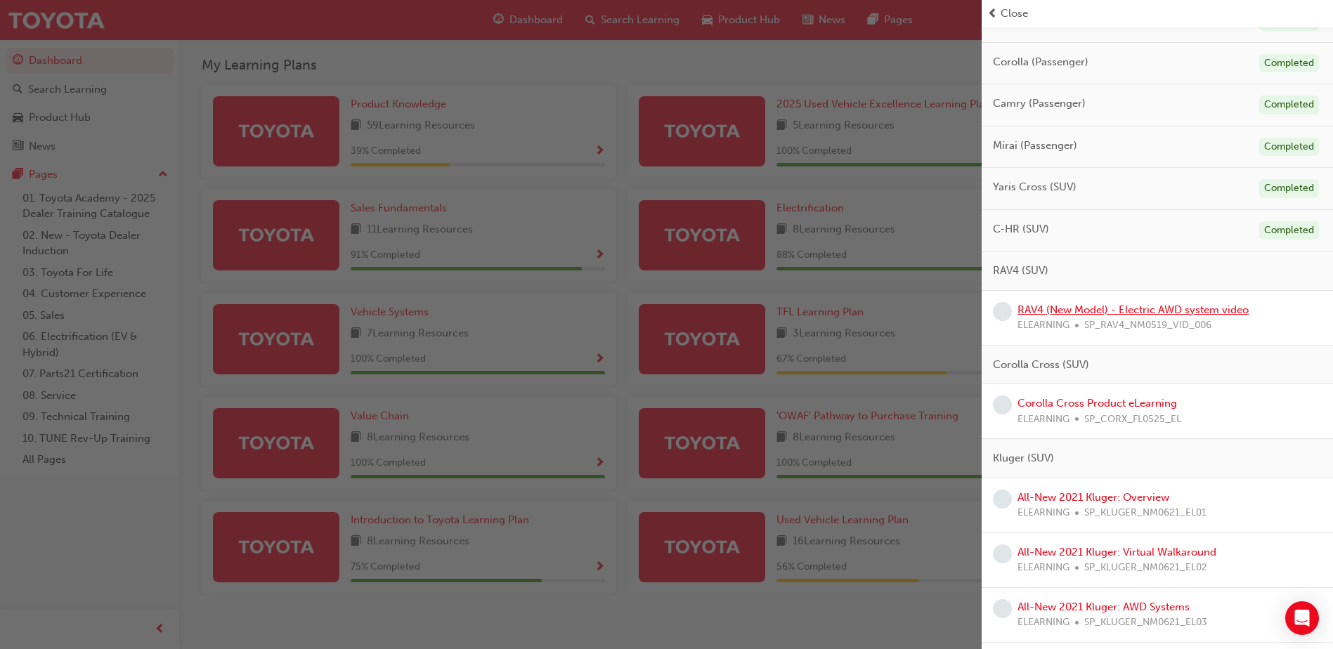
click at [1074, 312] on link "RAV4 (New Model) - Electric AWD system video" at bounding box center [1133, 310] width 231 height 13
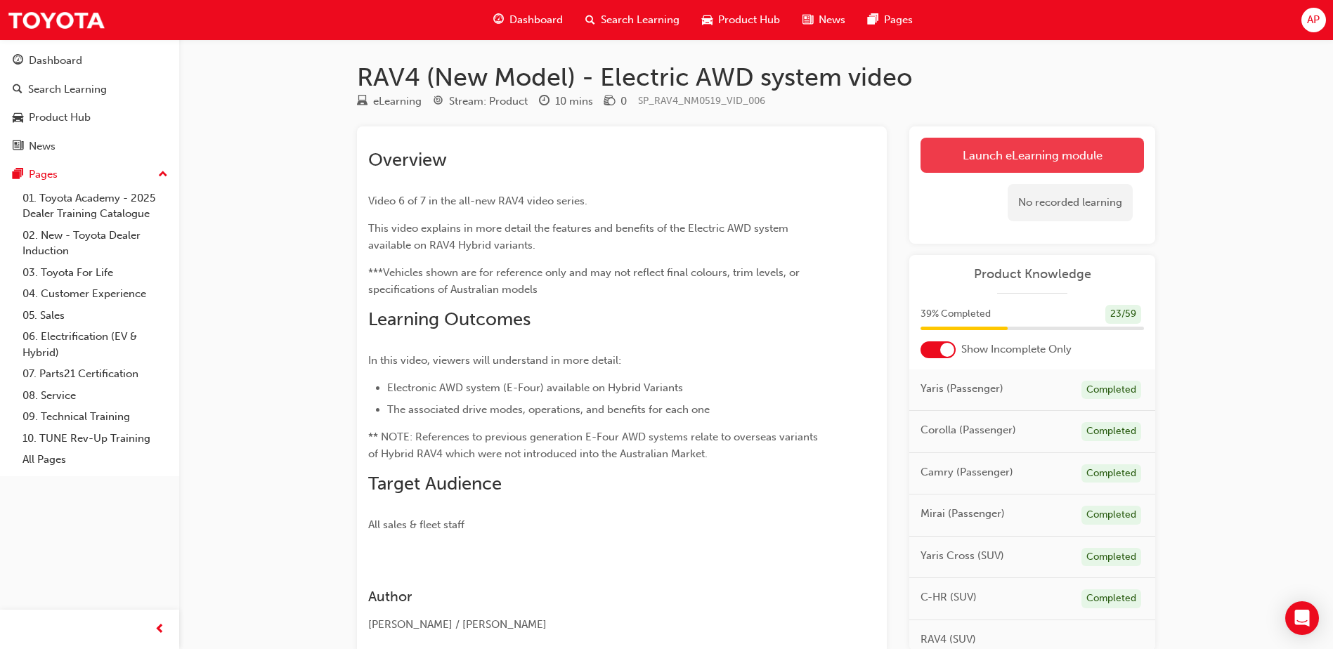
click at [980, 157] on link "Launch eLearning module" at bounding box center [1033, 155] width 224 height 35
